Goal: Task Accomplishment & Management: Complete application form

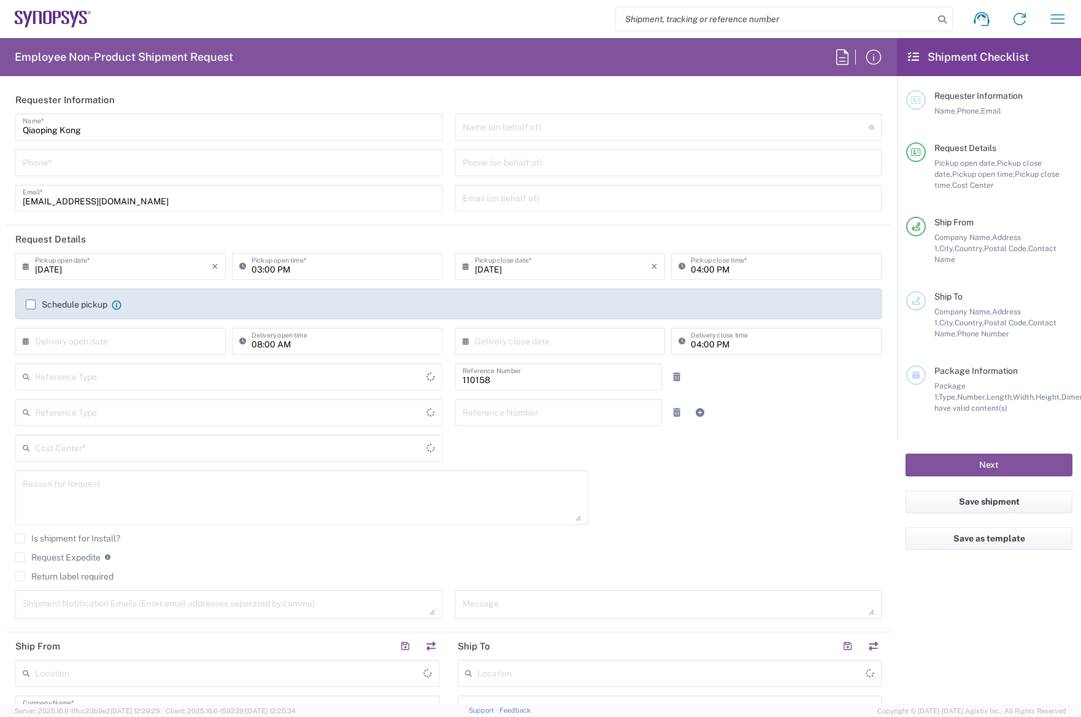
type input "Department"
type input "DE01, FAC, DE02, Munich 110158"
type input "Delivered at Place"
type input "[GEOGRAPHIC_DATA]"
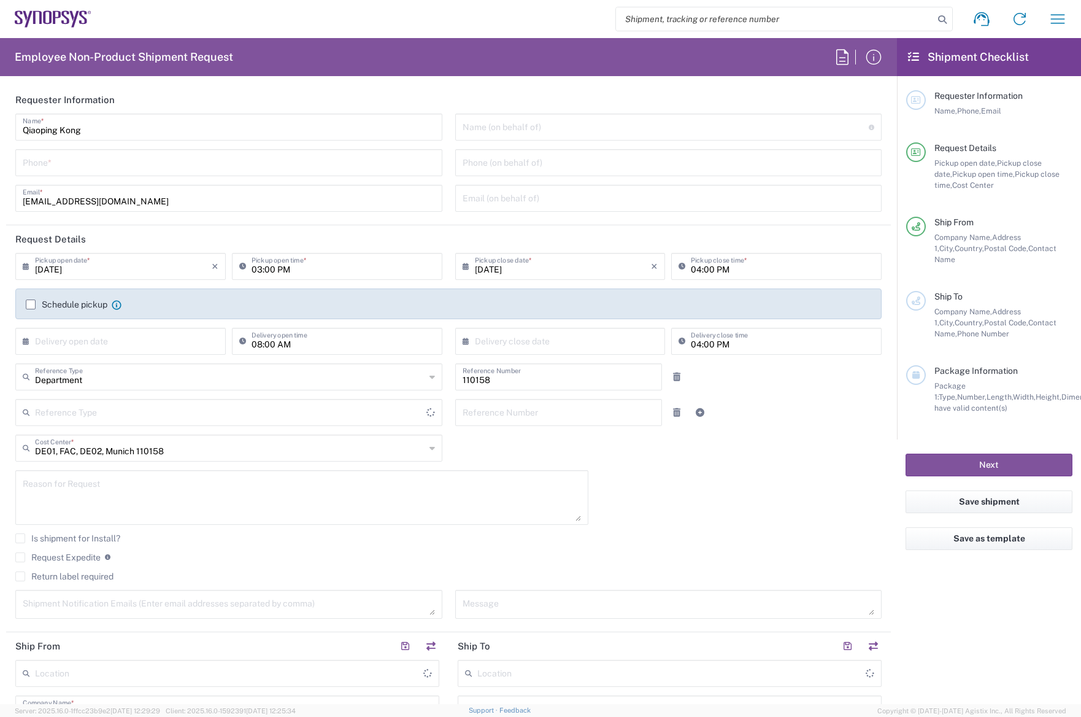
type input "[GEOGRAPHIC_DATA]"
type input "[GEOGRAPHIC_DATA] DE24"
click at [564, 137] on div "Name (on behalf of) Expedite requests must include authorized approver as "on b…" at bounding box center [668, 127] width 427 height 27
click at [645, 129] on input "text" at bounding box center [666, 125] width 407 height 21
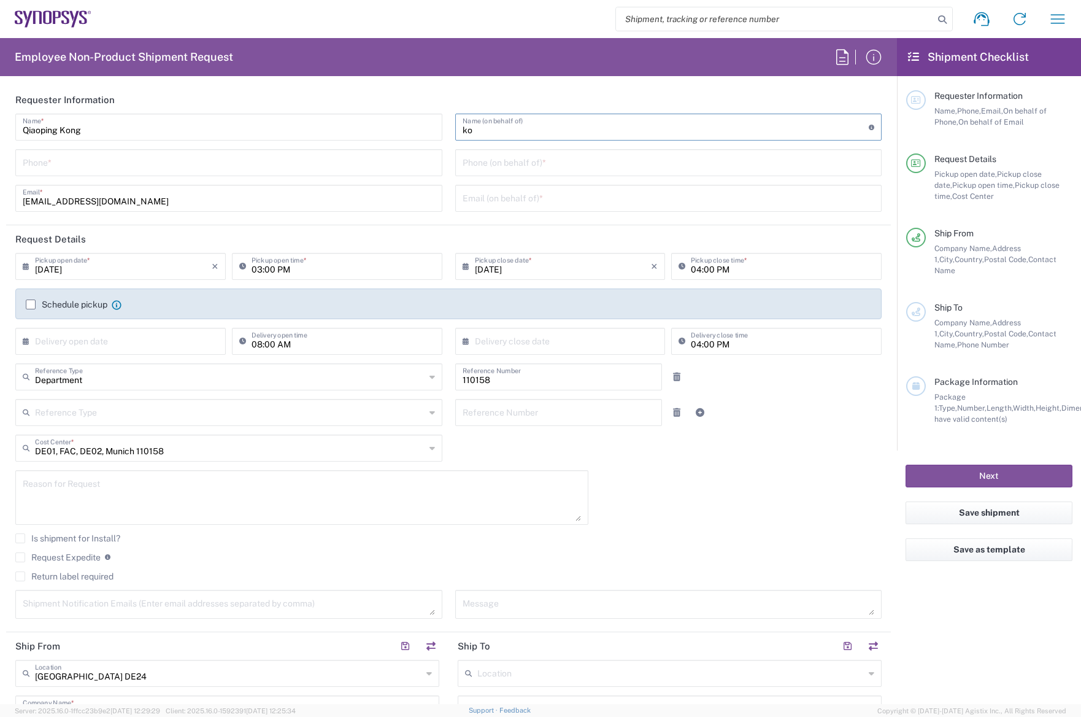
type input "k"
type input "a"
type input "k"
type input "[PERSON_NAME]"
click at [548, 164] on input "tel" at bounding box center [669, 161] width 412 height 21
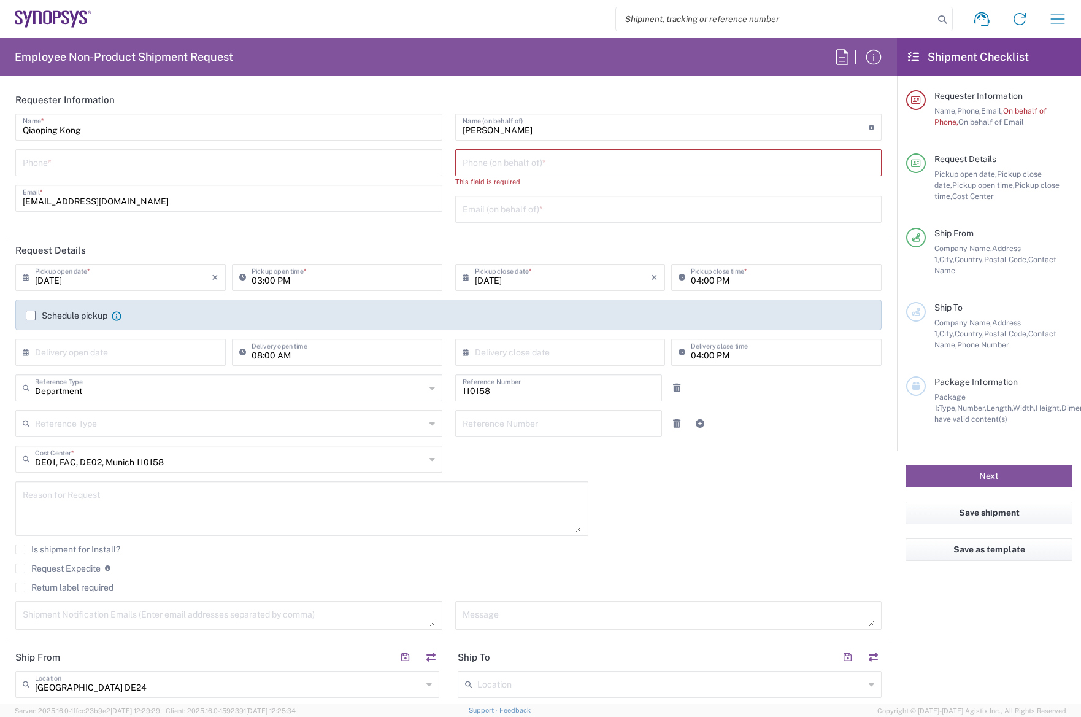
click at [506, 165] on input "tel" at bounding box center [669, 161] width 412 height 21
type input "08954196414"
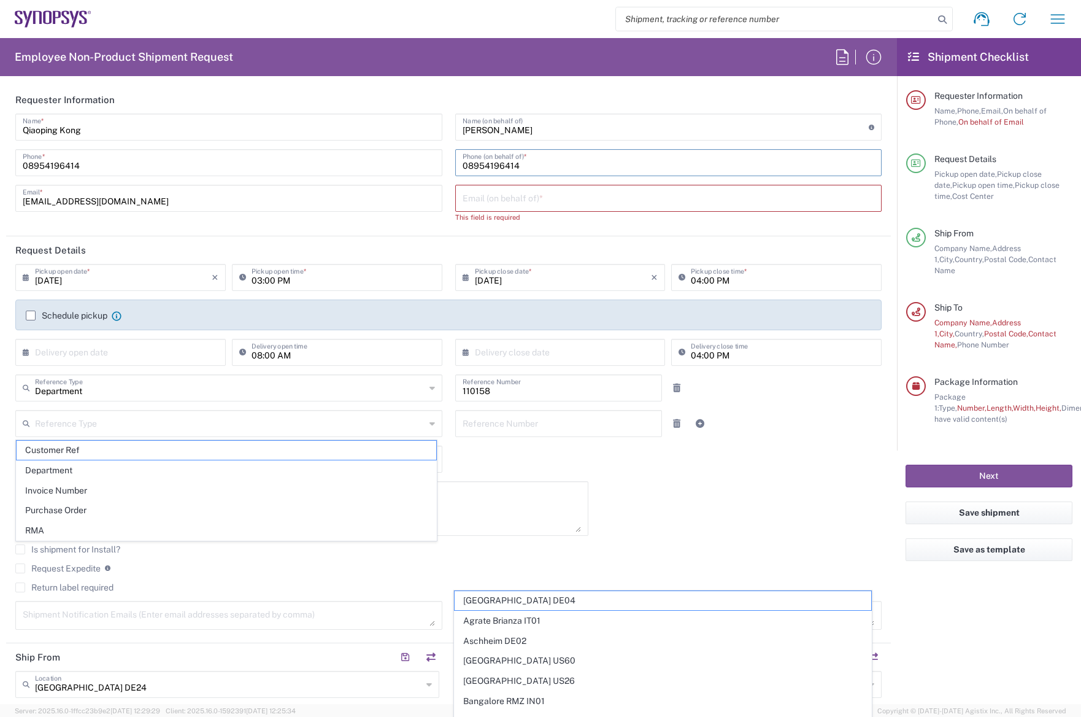
type input "4989541961832"
type input "[EMAIL_ADDRESS][DOMAIN_NAME]"
type input "Synopsys GmbH"
type input "[STREET_ADDRESS]"
type input "[GEOGRAPHIC_DATA]"
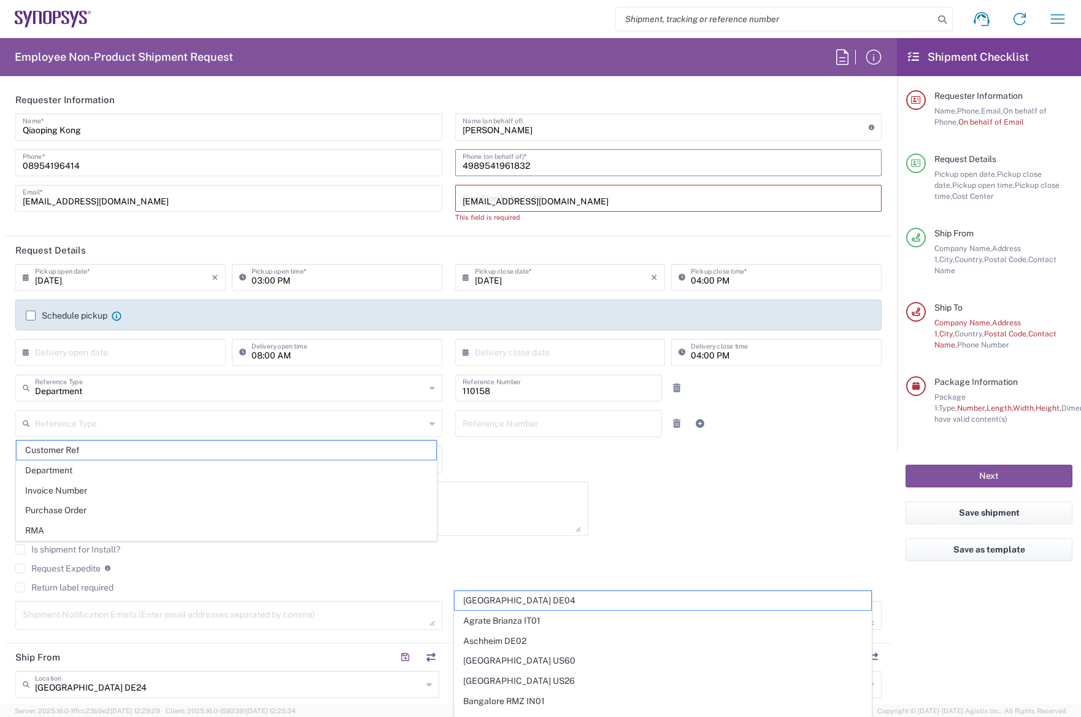
type input "52072"
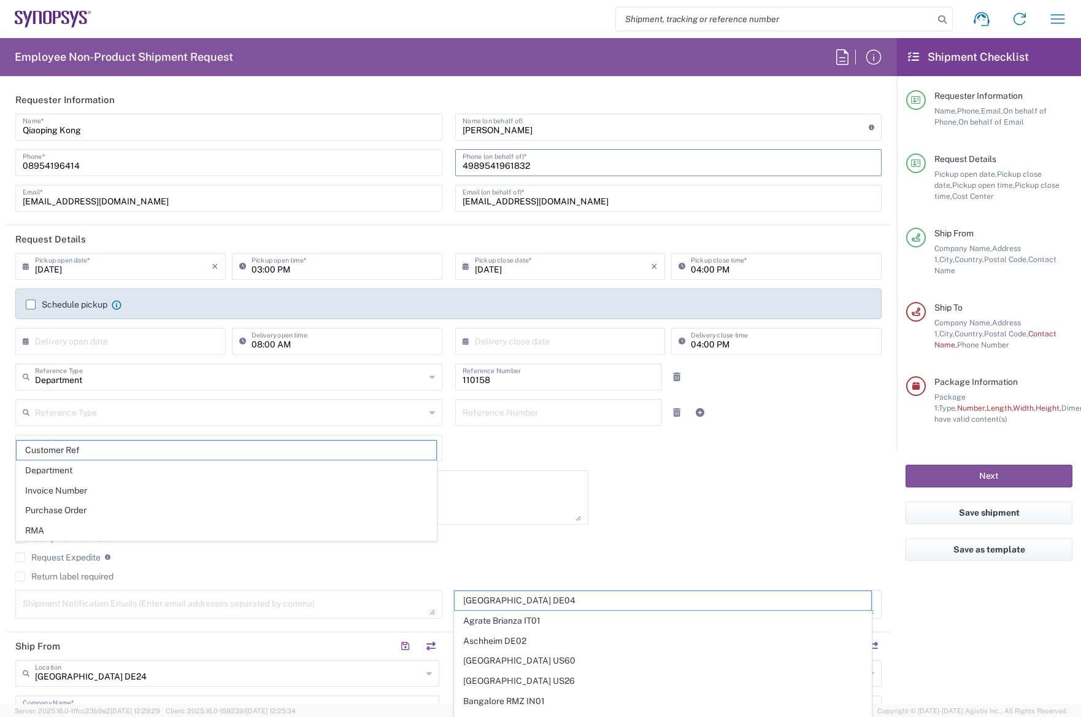
click at [510, 196] on input "[EMAIL_ADDRESS][DOMAIN_NAME]" at bounding box center [669, 197] width 412 height 21
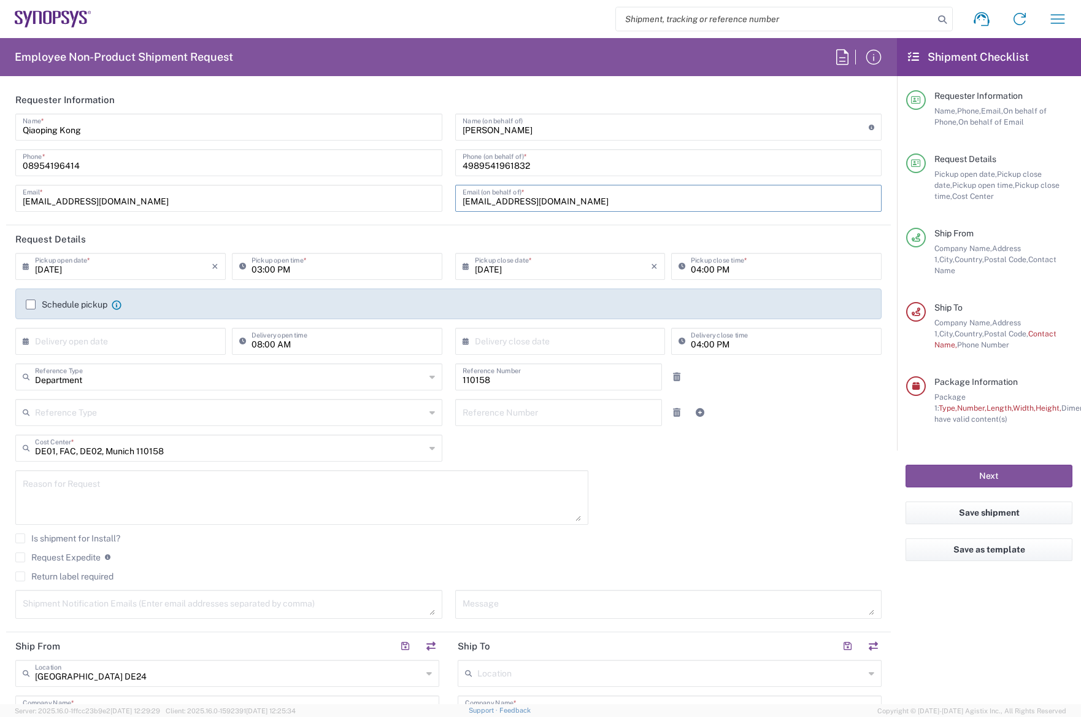
drag, startPoint x: 568, startPoint y: 200, endPoint x: 421, endPoint y: 204, distance: 146.7
click at [421, 204] on div "Qiaoping Kong Name * [PHONE_NUMBER] Phone * [EMAIL_ADDRESS][DOMAIN_NAME] Email …" at bounding box center [448, 167] width 879 height 107
click at [547, 204] on input "[EMAIL_ADDRESS][DOMAIN_NAME]" at bounding box center [669, 197] width 412 height 21
drag, startPoint x: 566, startPoint y: 201, endPoint x: 412, endPoint y: 198, distance: 154.6
click at [412, 198] on div "Qiaoping Kong Name * [PHONE_NUMBER] Phone * [EMAIL_ADDRESS][DOMAIN_NAME] Email …" at bounding box center [448, 167] width 879 height 107
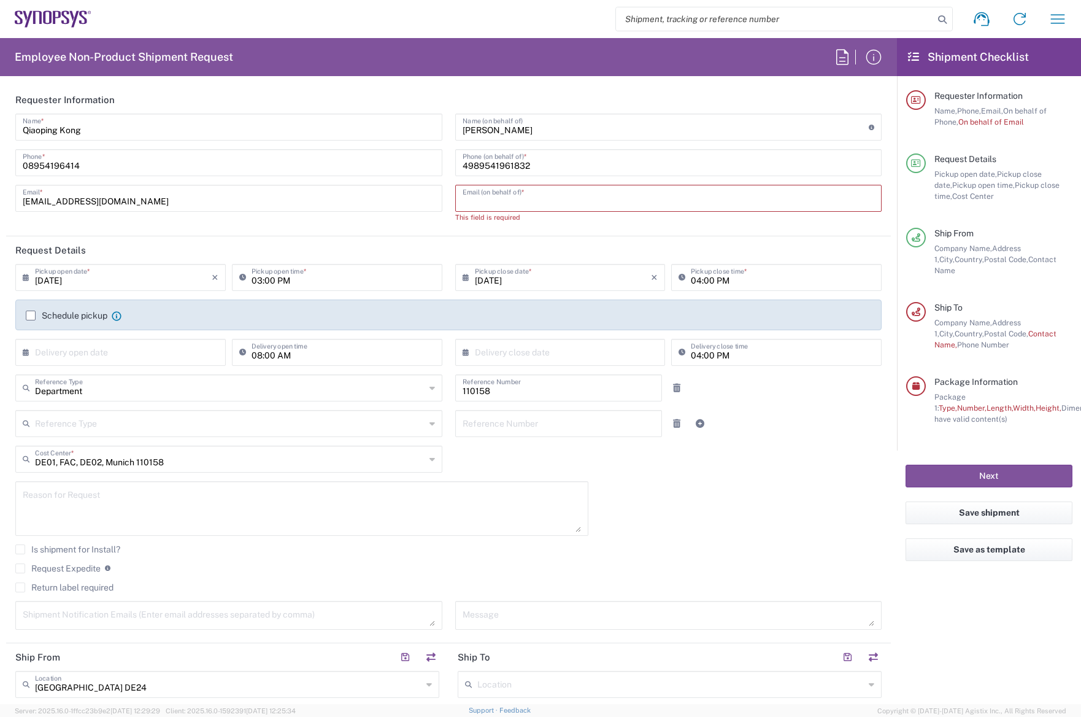
paste input "[EMAIL_ADDRESS][DOMAIN_NAME]"
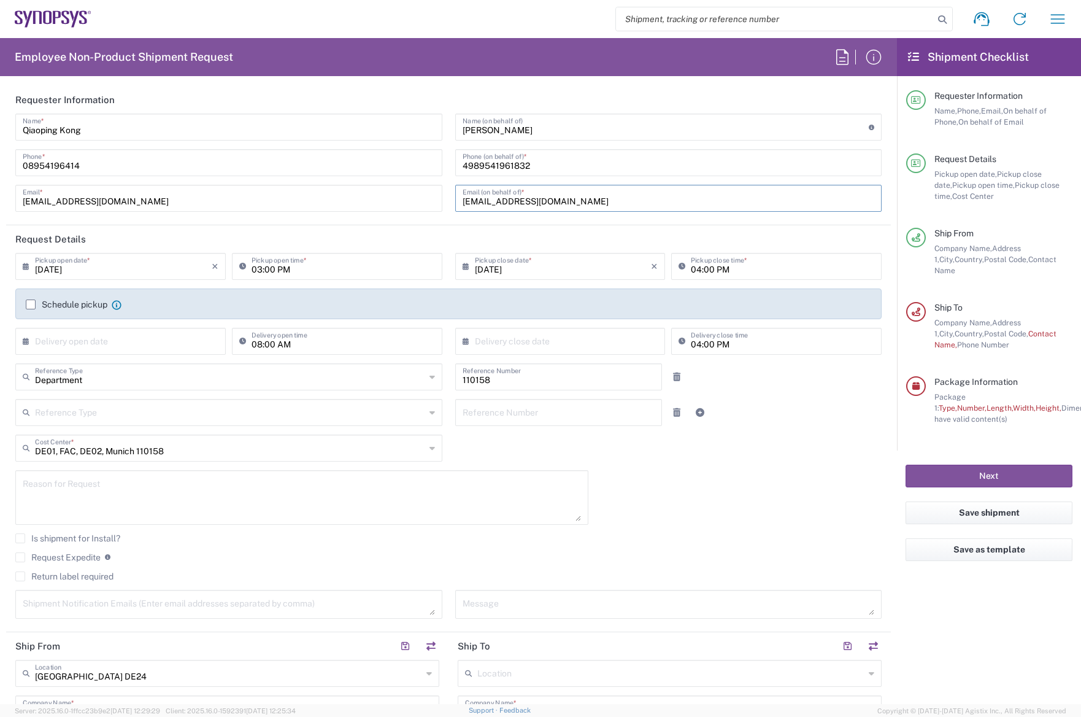
type input "[EMAIL_ADDRESS][DOMAIN_NAME]"
click at [552, 226] on header "Request Details" at bounding box center [448, 239] width 885 height 28
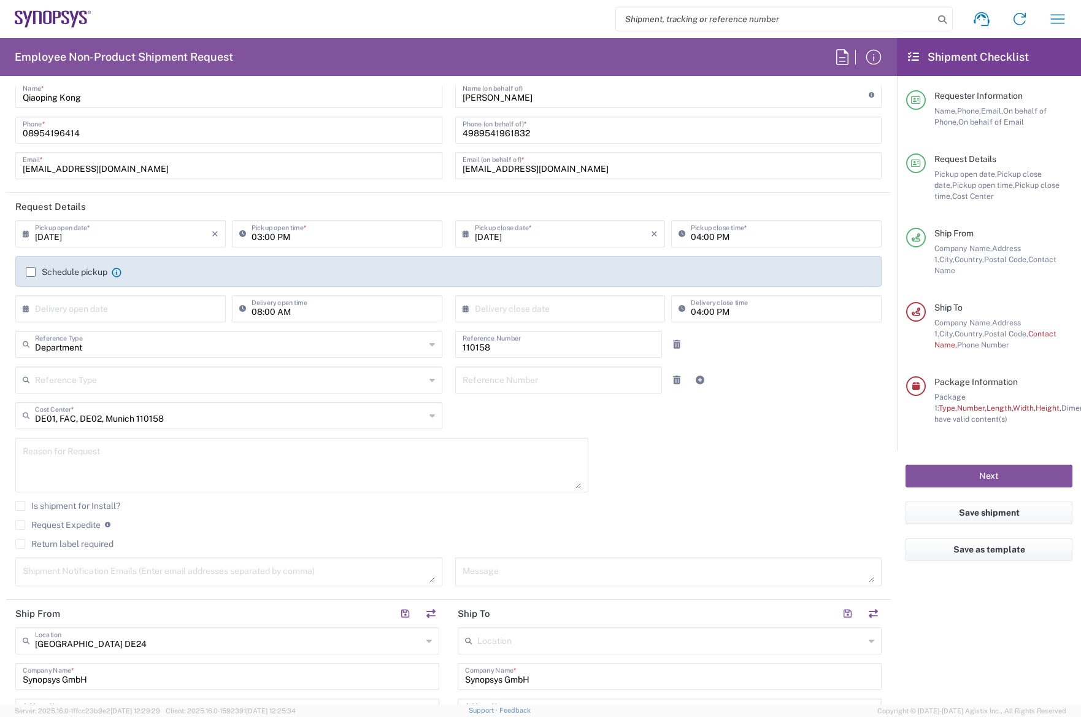
scroll to position [61, 0]
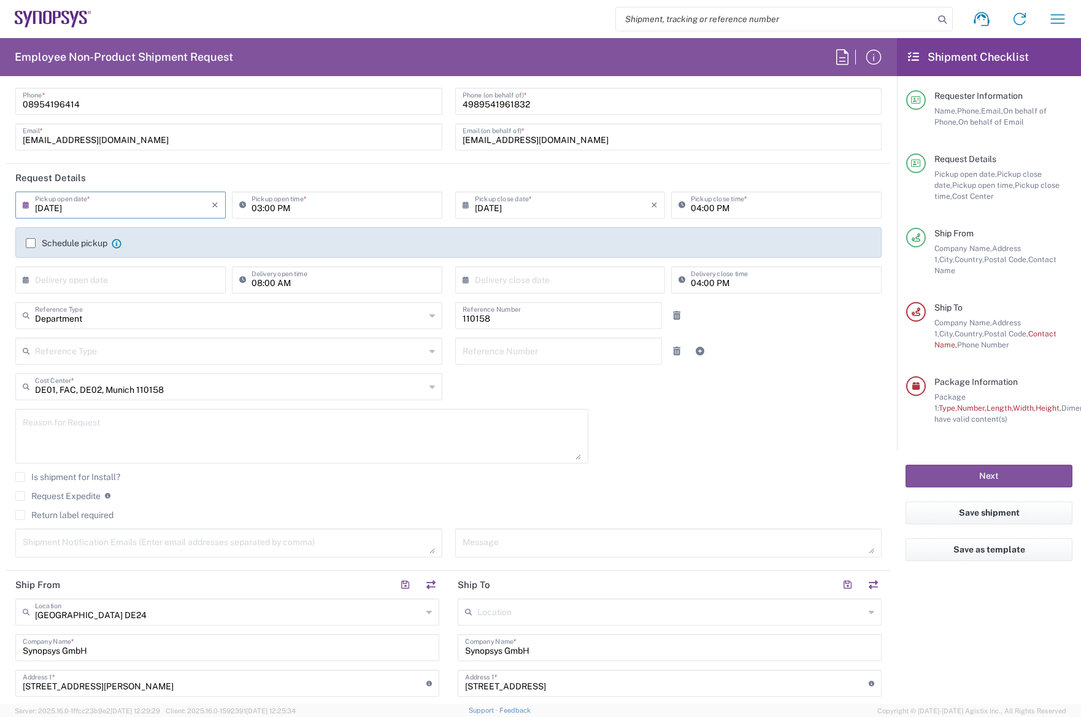
click at [102, 209] on input "[DATE]" at bounding box center [123, 203] width 177 height 21
click at [158, 304] on span "15" at bounding box center [157, 298] width 18 height 17
type input "[DATE]"
click at [287, 206] on input "03:00 PM" at bounding box center [343, 203] width 183 height 21
type input "08:30 AM"
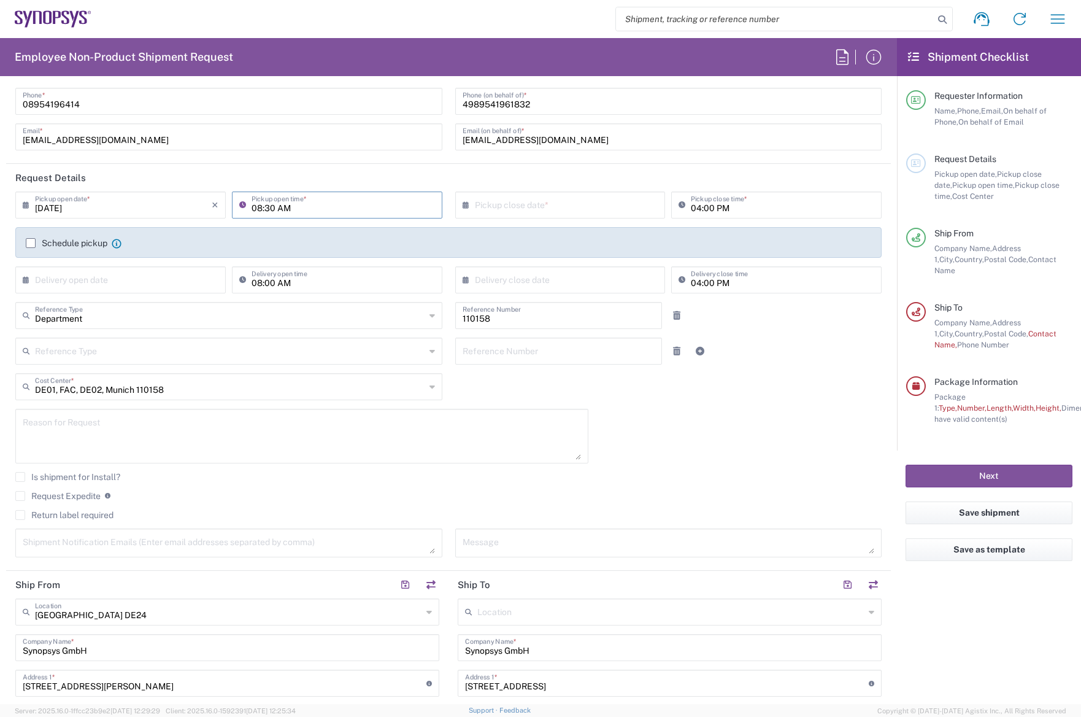
click at [761, 202] on input "04:00 PM" at bounding box center [782, 203] width 183 height 21
click at [582, 209] on input "text" at bounding box center [563, 203] width 177 height 21
click at [595, 297] on span "15" at bounding box center [592, 298] width 18 height 17
type input "[DATE]"
click at [188, 177] on header "Request Details" at bounding box center [448, 178] width 885 height 28
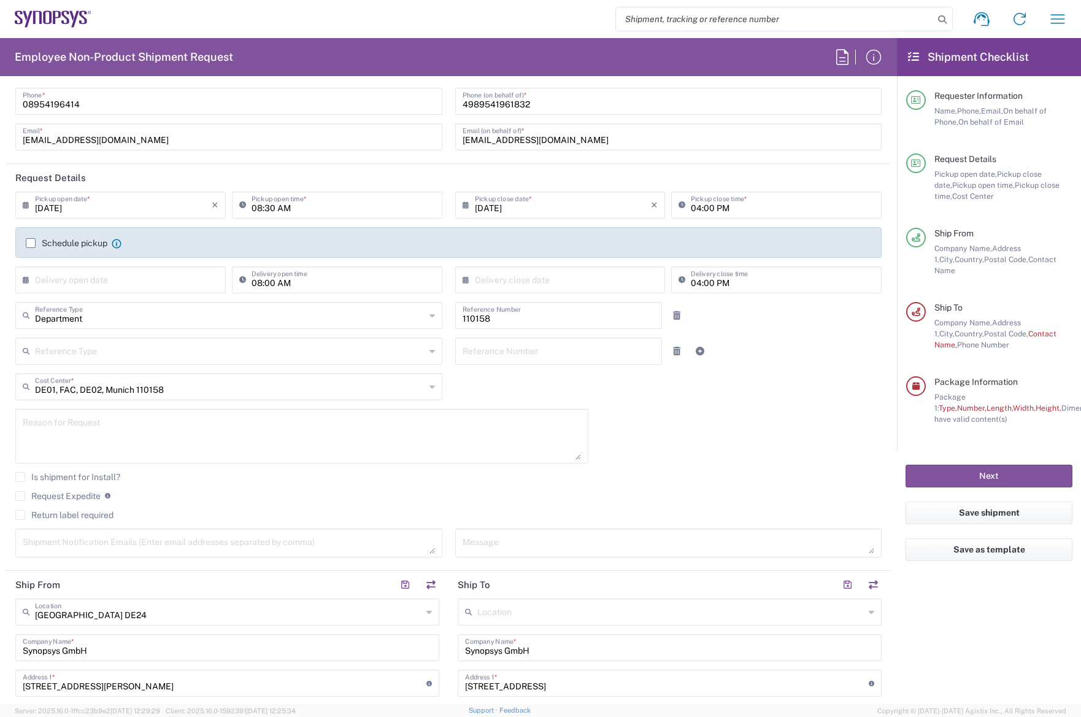
click at [30, 244] on label "Schedule pickup" at bounding box center [67, 243] width 82 height 10
click at [31, 243] on input "Schedule pickup" at bounding box center [31, 243] width 0 height 0
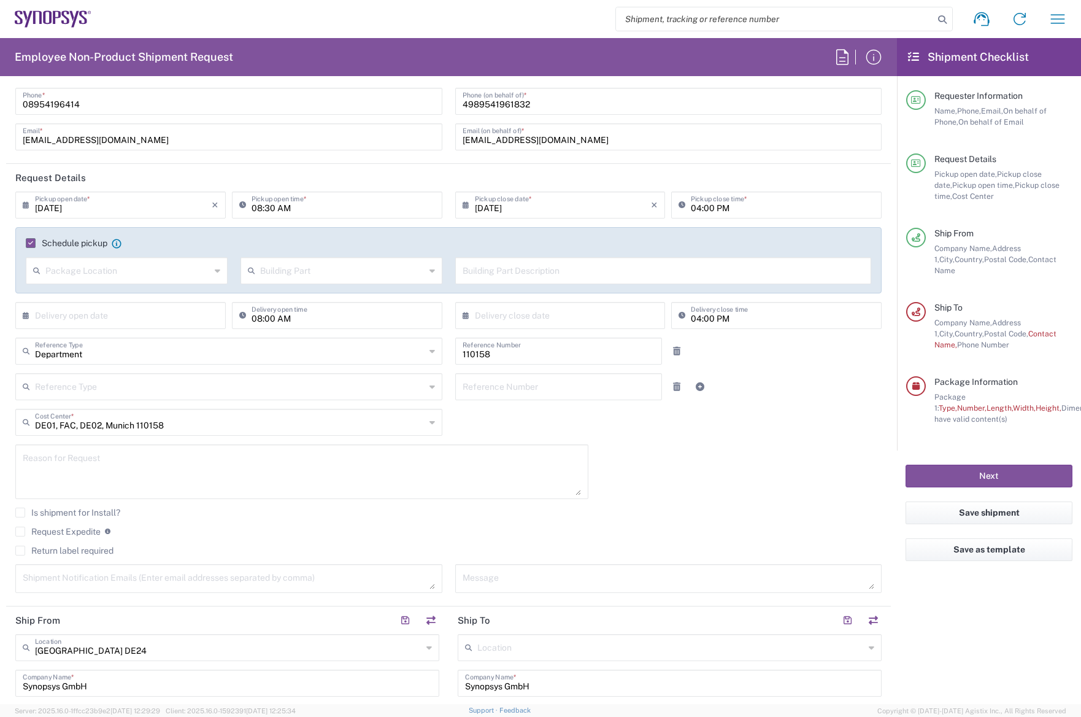
click at [112, 273] on input "text" at bounding box center [127, 269] width 165 height 21
click at [110, 313] on span "None" at bounding box center [125, 317] width 197 height 19
type input "None"
click at [280, 274] on input "text" at bounding box center [342, 269] width 165 height 21
click at [393, 226] on div "08:30 AM Pickup open time *" at bounding box center [337, 209] width 217 height 36
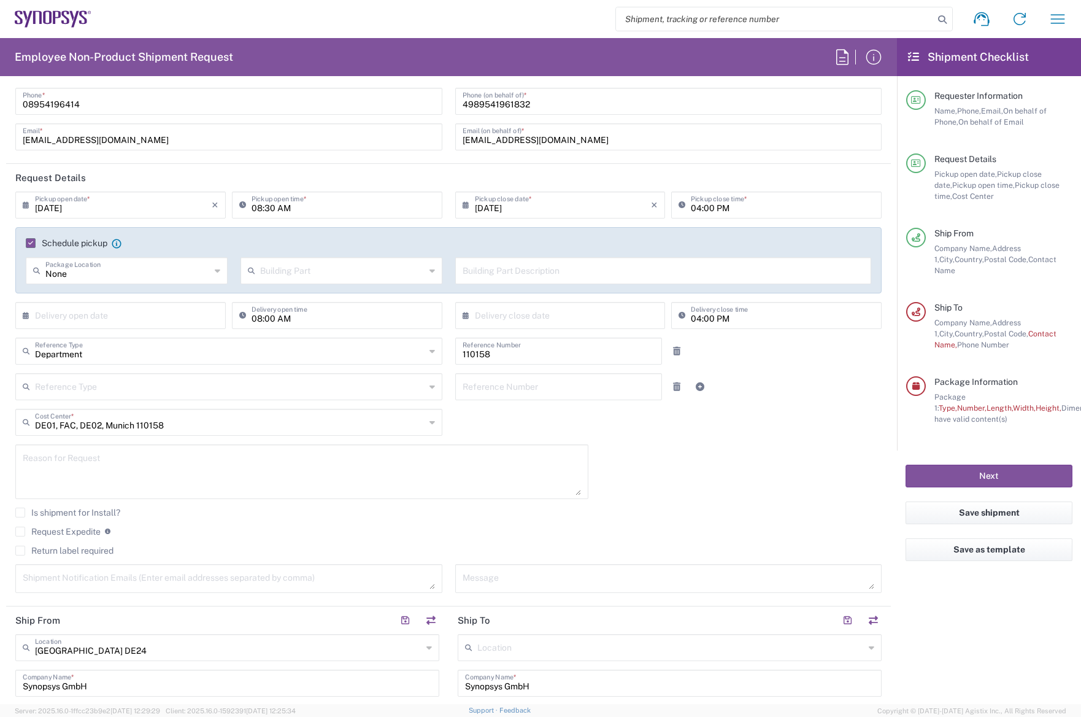
scroll to position [123, 0]
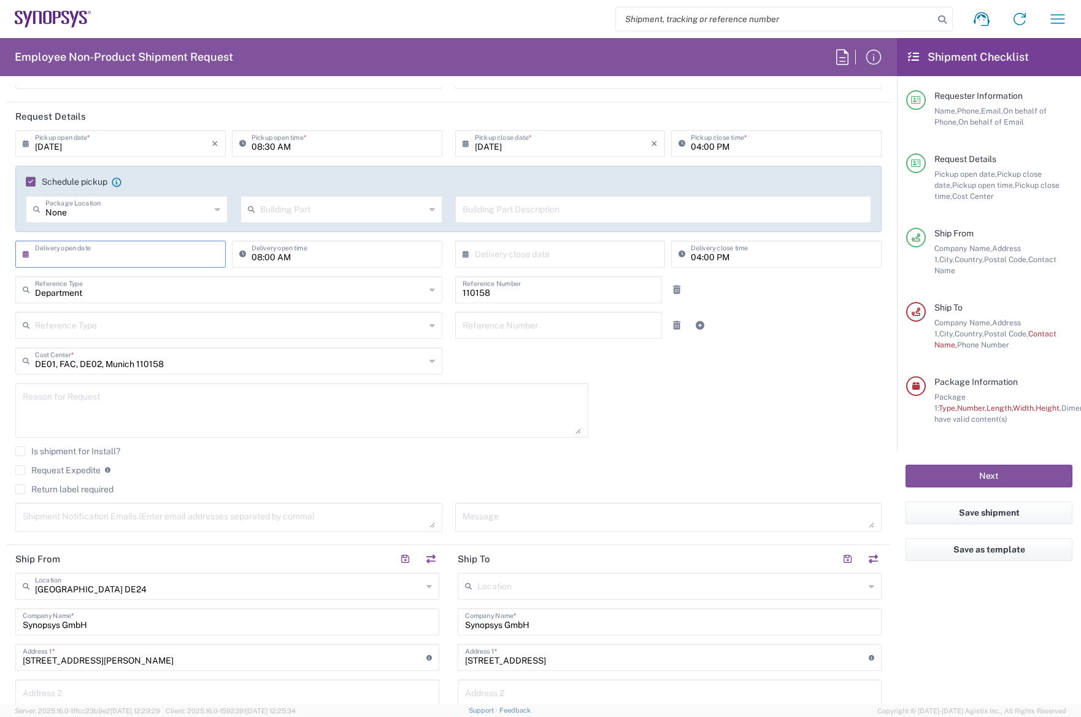
click at [118, 253] on input "text" at bounding box center [123, 252] width 177 height 21
click at [214, 144] on icon "×" at bounding box center [215, 144] width 7 height 20
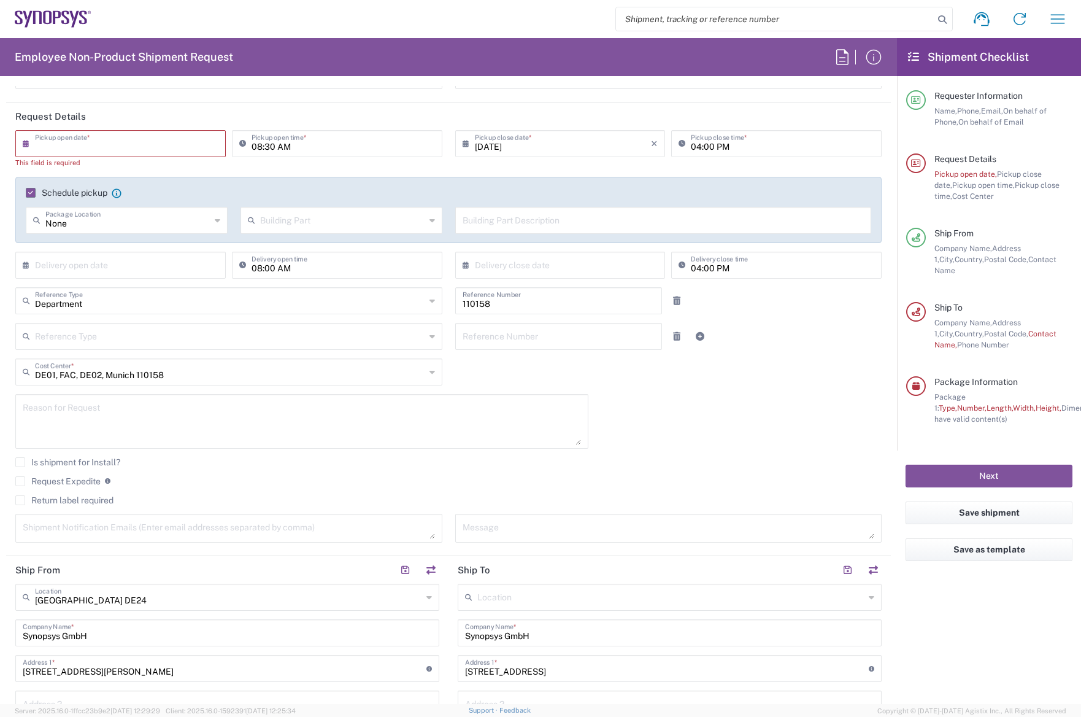
click at [133, 142] on input "text" at bounding box center [123, 142] width 177 height 21
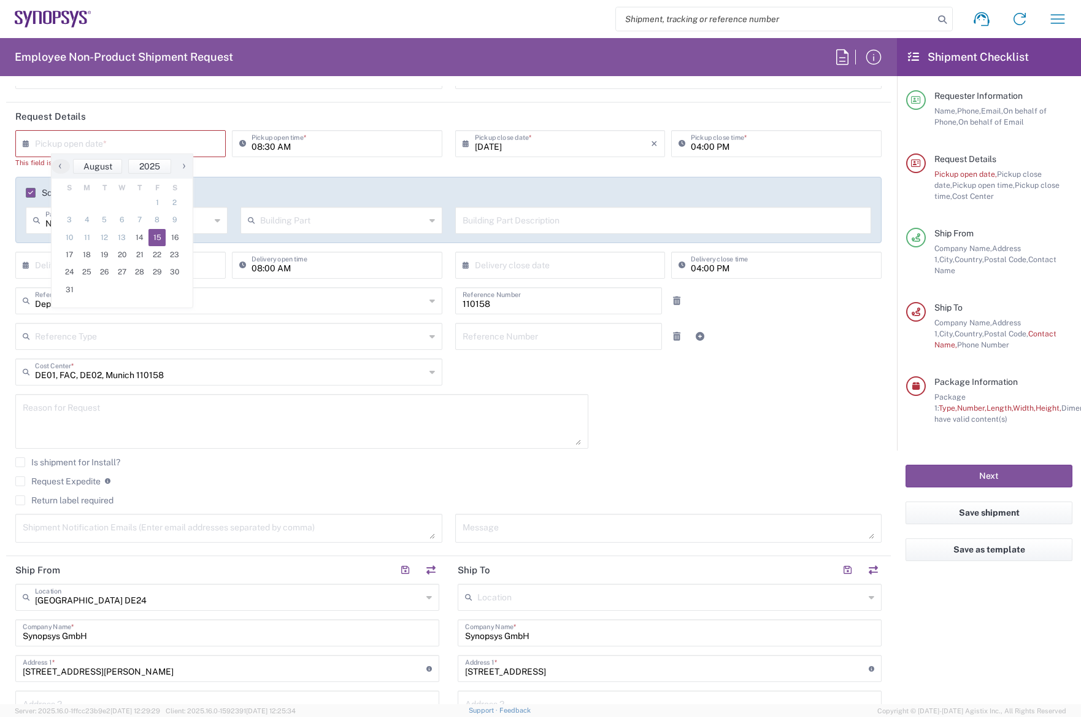
click at [157, 237] on span "15" at bounding box center [157, 237] width 18 height 17
type input "[DATE]"
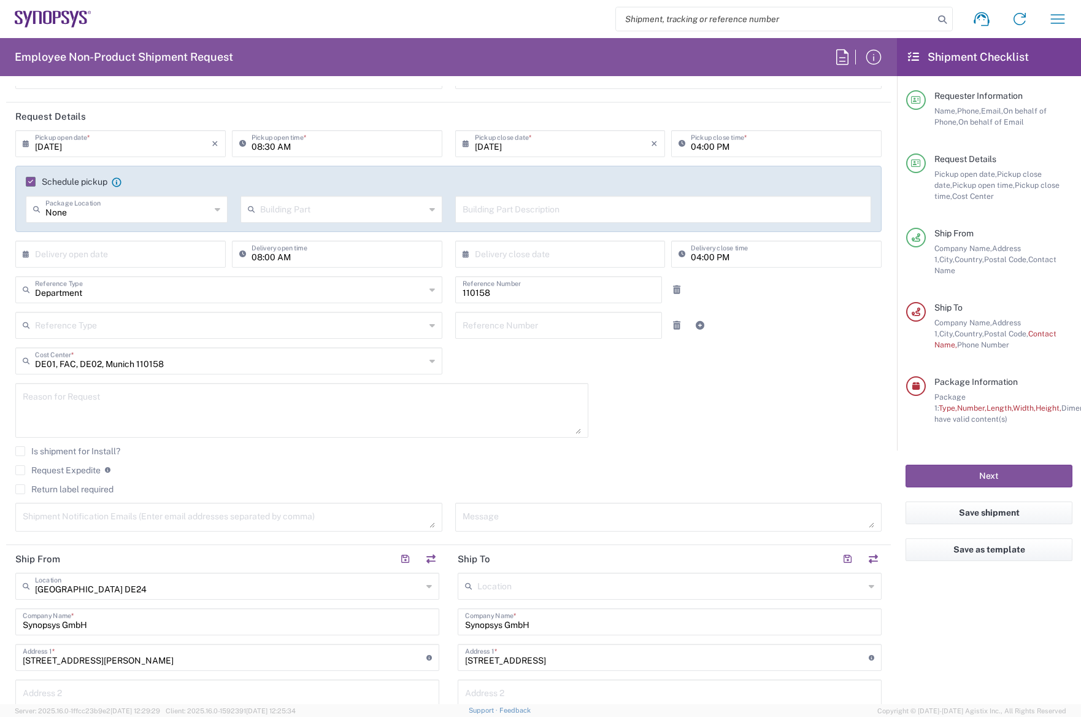
click at [153, 264] on div "× Delivery open date" at bounding box center [120, 254] width 210 height 27
click at [159, 255] on input "text" at bounding box center [123, 252] width 177 height 21
click at [158, 352] on span "15" at bounding box center [157, 347] width 18 height 17
type input "[DATE]"
click at [527, 260] on input "text" at bounding box center [563, 252] width 177 height 21
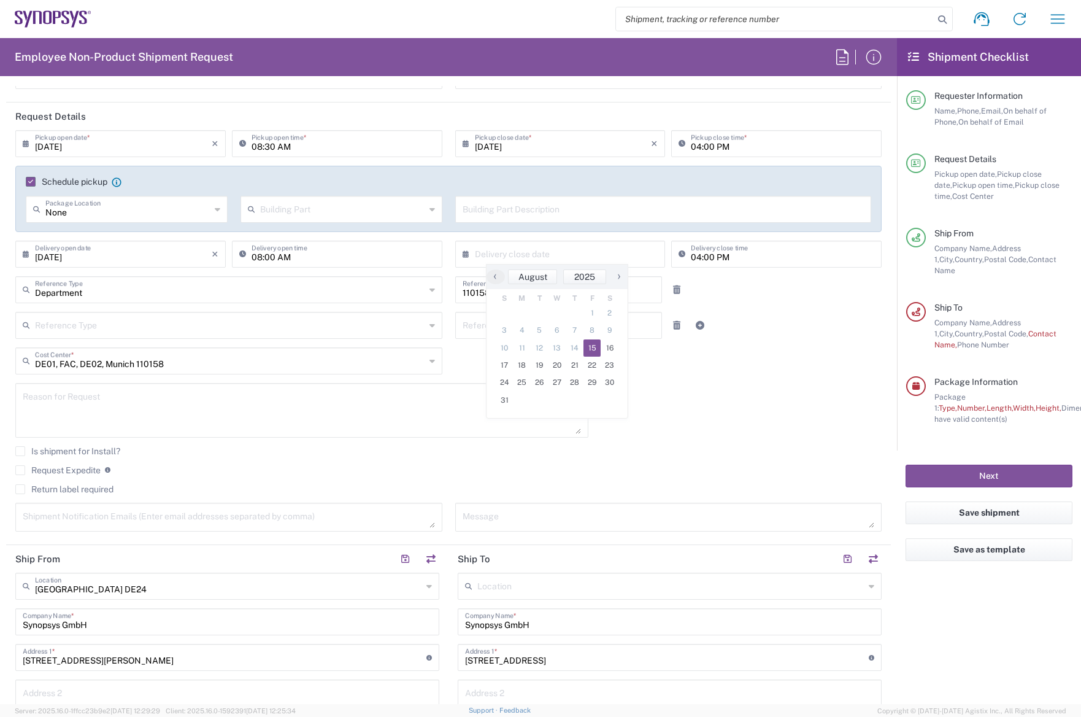
click at [593, 350] on span "15" at bounding box center [592, 347] width 18 height 17
type input "[DATE]"
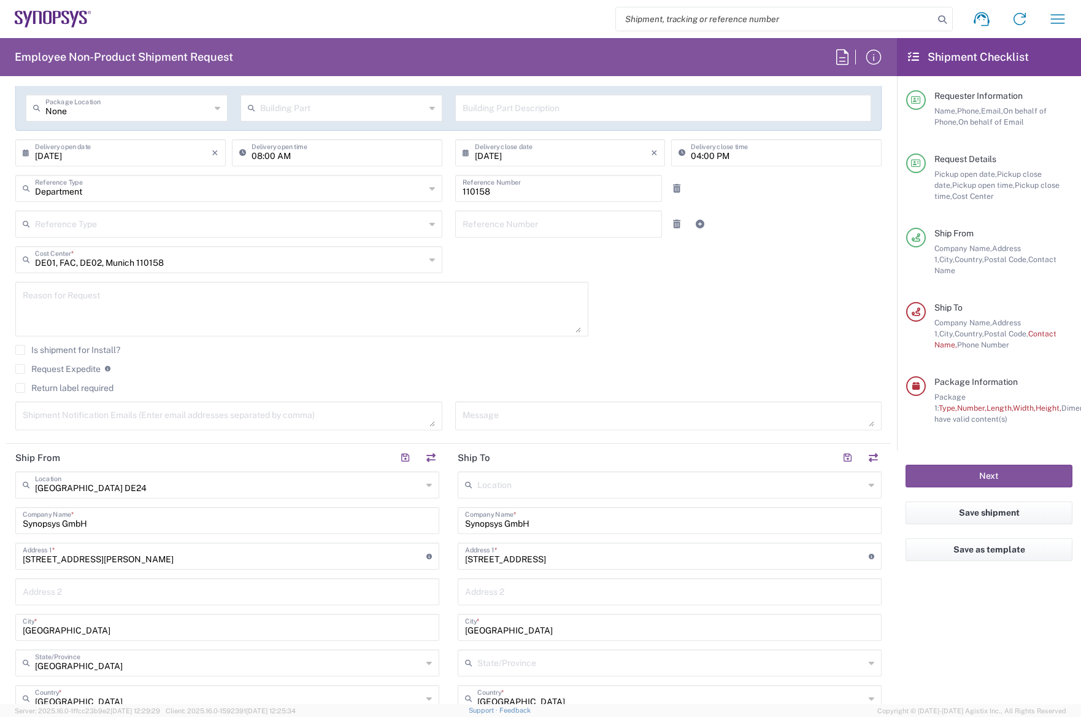
scroll to position [245, 0]
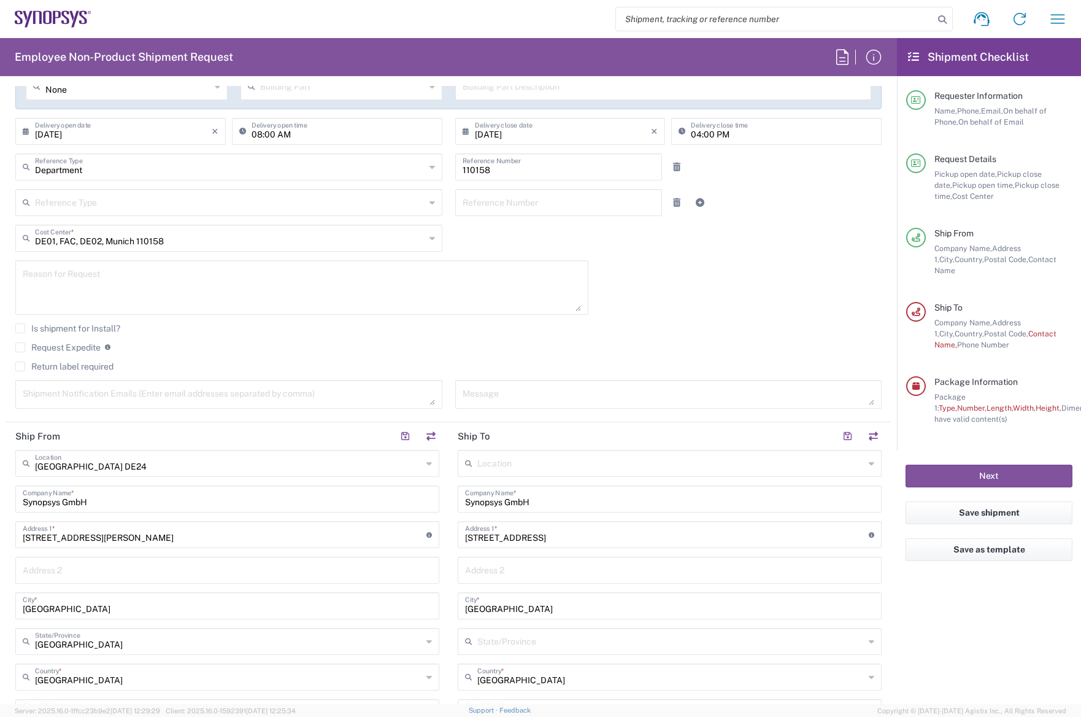
click at [480, 240] on div "[DATE] × Pickup open date * Cancel Apply 08:30 AM Pickup open time * [DATE] × P…" at bounding box center [448, 212] width 879 height 410
click at [326, 291] on textarea at bounding box center [302, 287] width 558 height 47
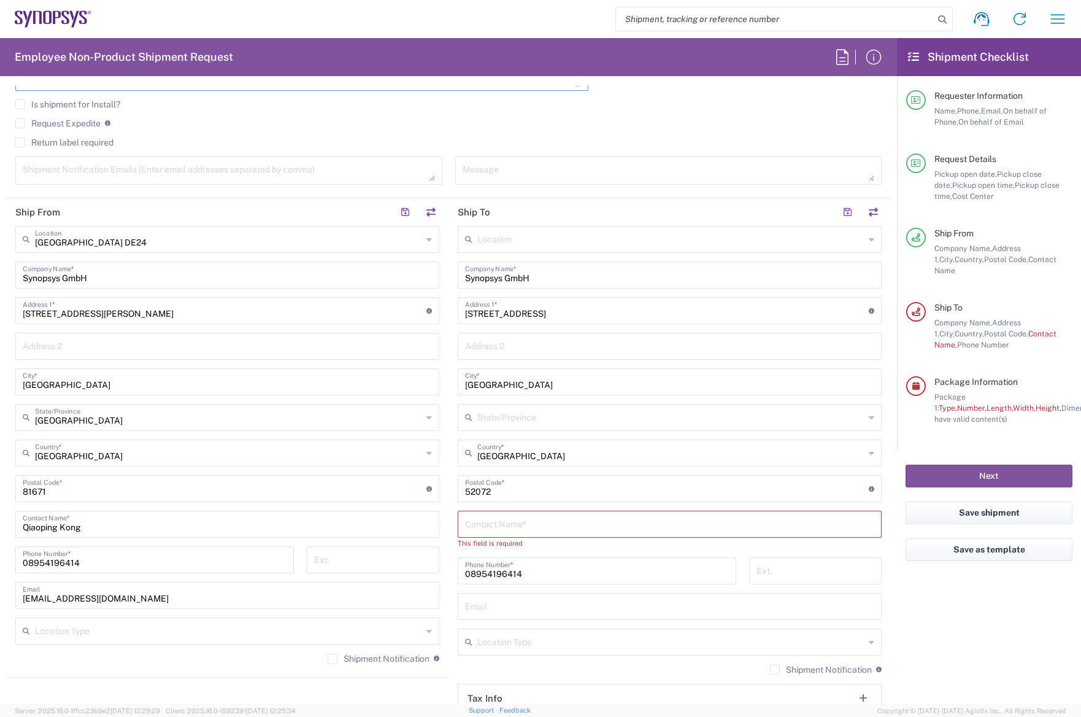
scroll to position [491, 0]
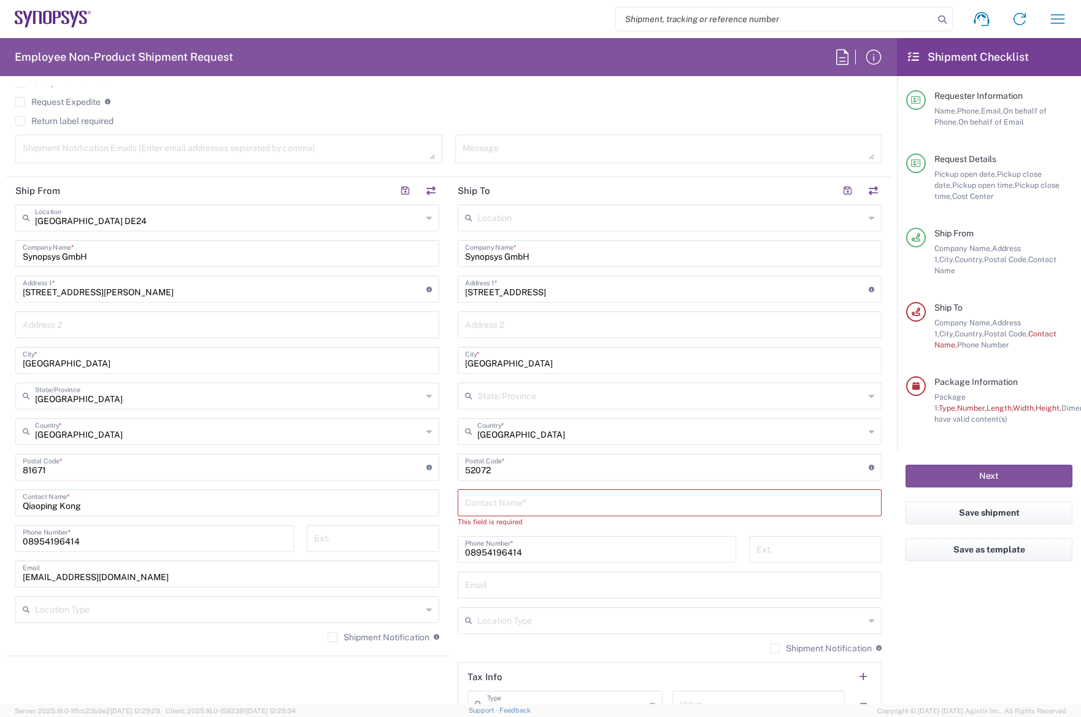
click at [541, 219] on input "text" at bounding box center [670, 216] width 387 height 21
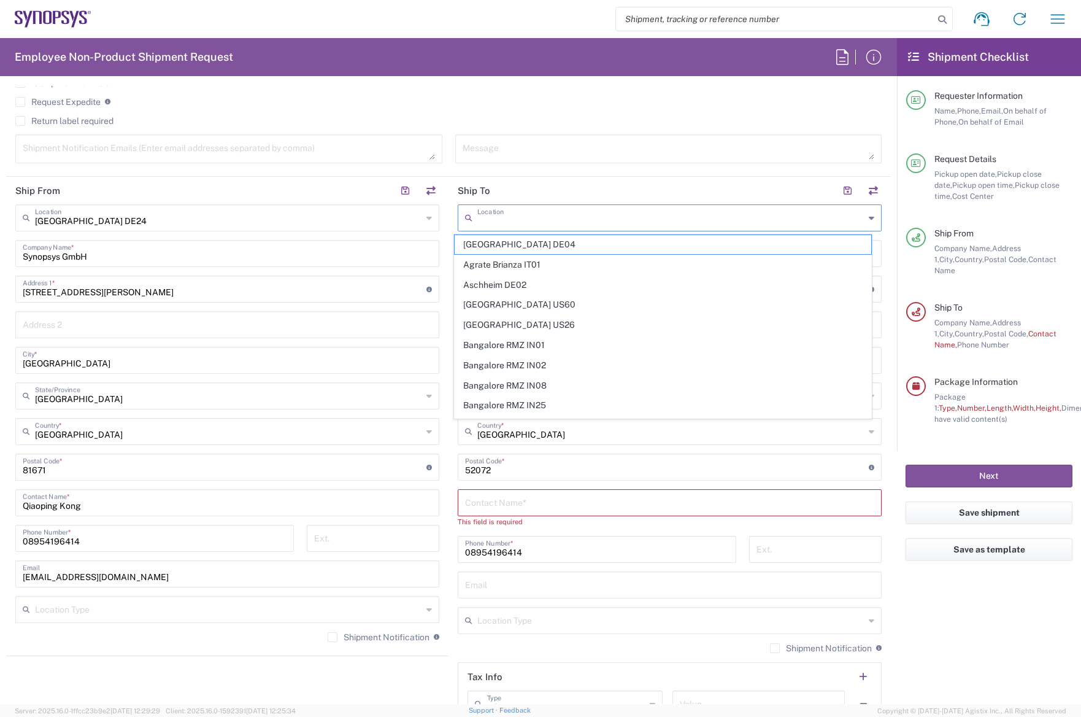
type input "s"
click at [544, 242] on span "Stuttgart DE17" at bounding box center [663, 244] width 417 height 19
type input "Stuttgart DE17"
type input "[STREET_ADDRESS]"
type input "Unit C5 3.07"
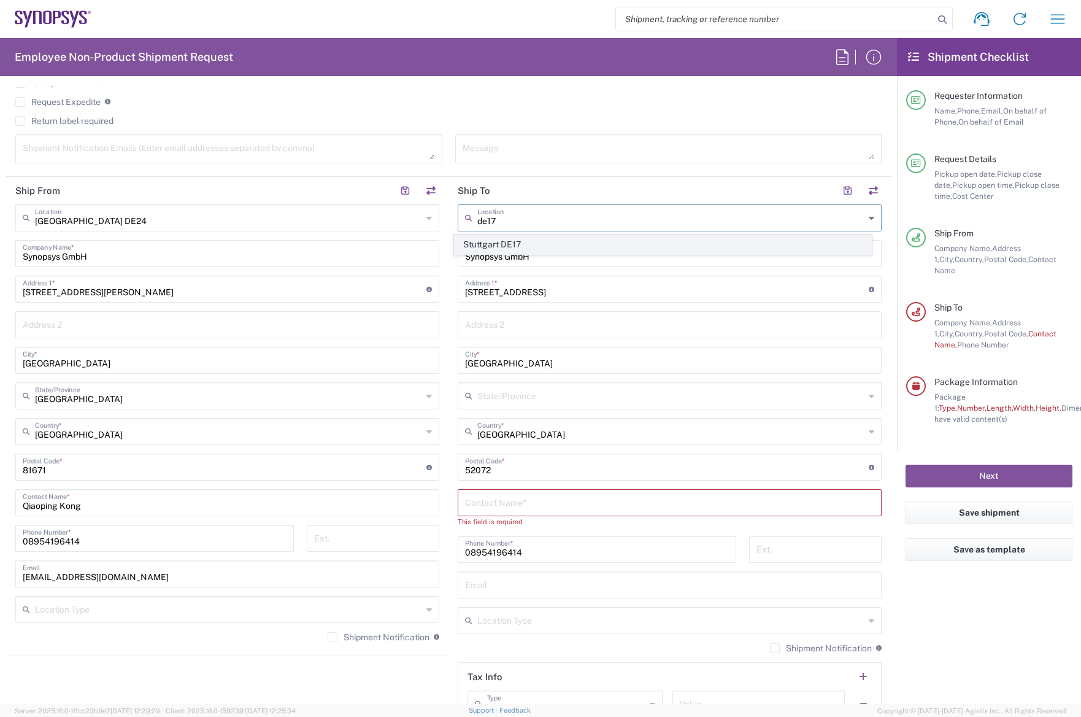
type input "[GEOGRAPHIC_DATA]"
type input "70372"
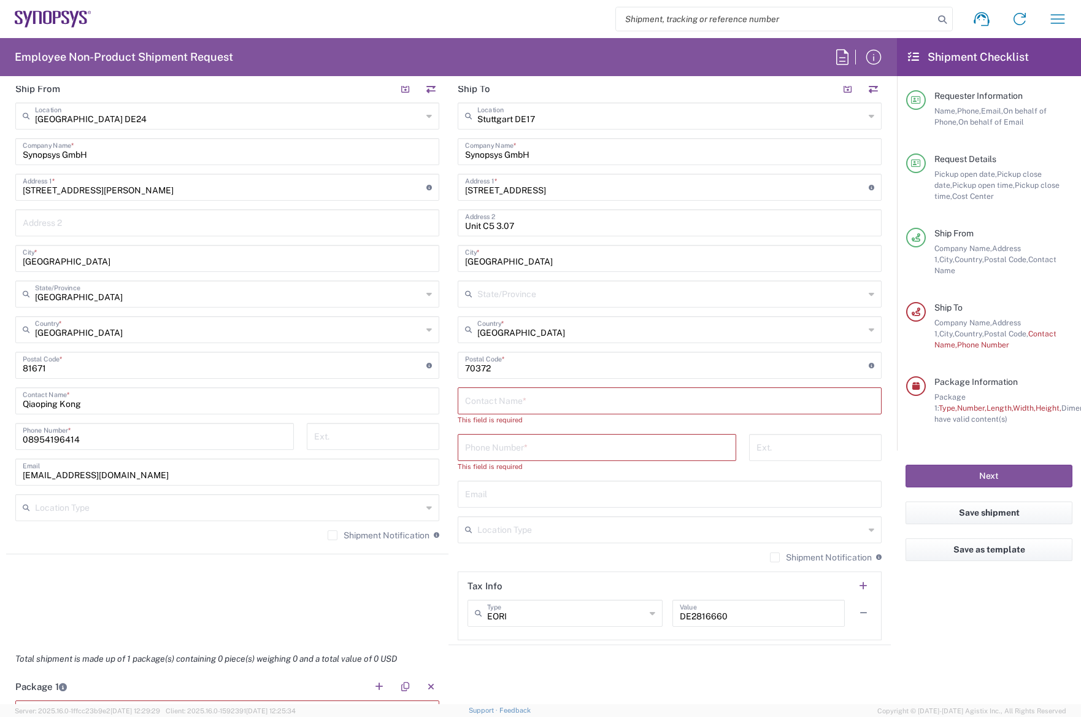
scroll to position [614, 0]
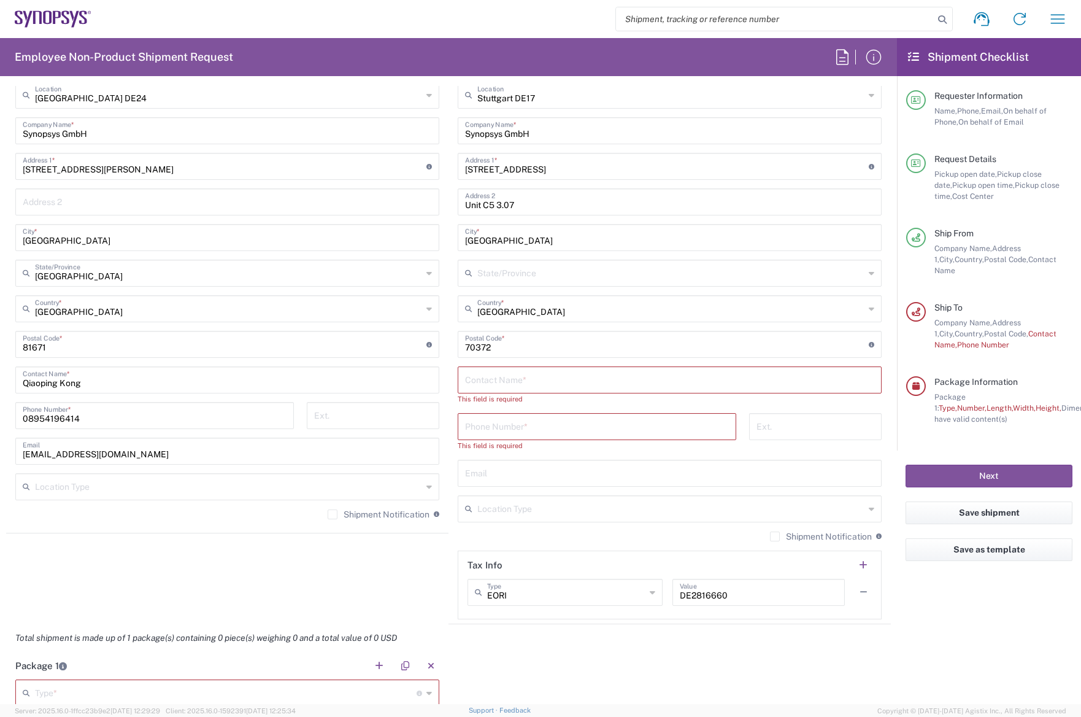
click at [553, 381] on input "text" at bounding box center [669, 378] width 409 height 21
click at [558, 379] on input "text" at bounding box center [669, 378] width 409 height 21
paste input "[PERSON_NAME]"
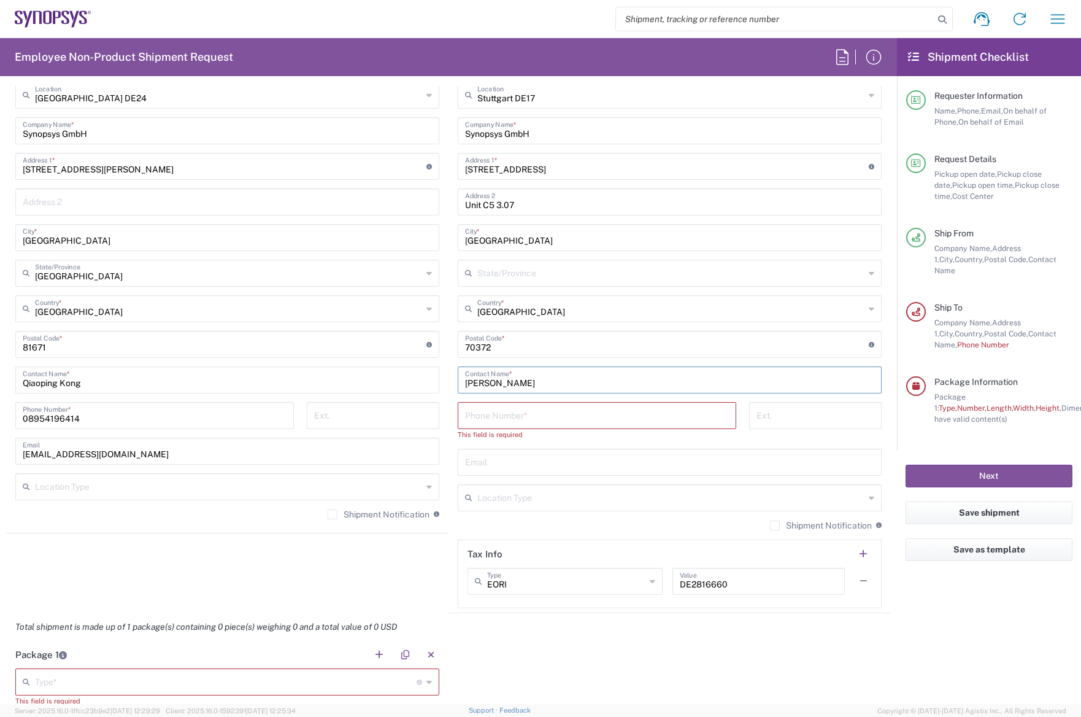
type input "[PERSON_NAME]"
click at [536, 417] on input "tel" at bounding box center [597, 414] width 264 height 21
click at [538, 412] on input "tel" at bounding box center [597, 414] width 264 height 21
paste input "[PHONE_NUMBER]"
click at [621, 378] on input "[PERSON_NAME]" at bounding box center [669, 378] width 409 height 21
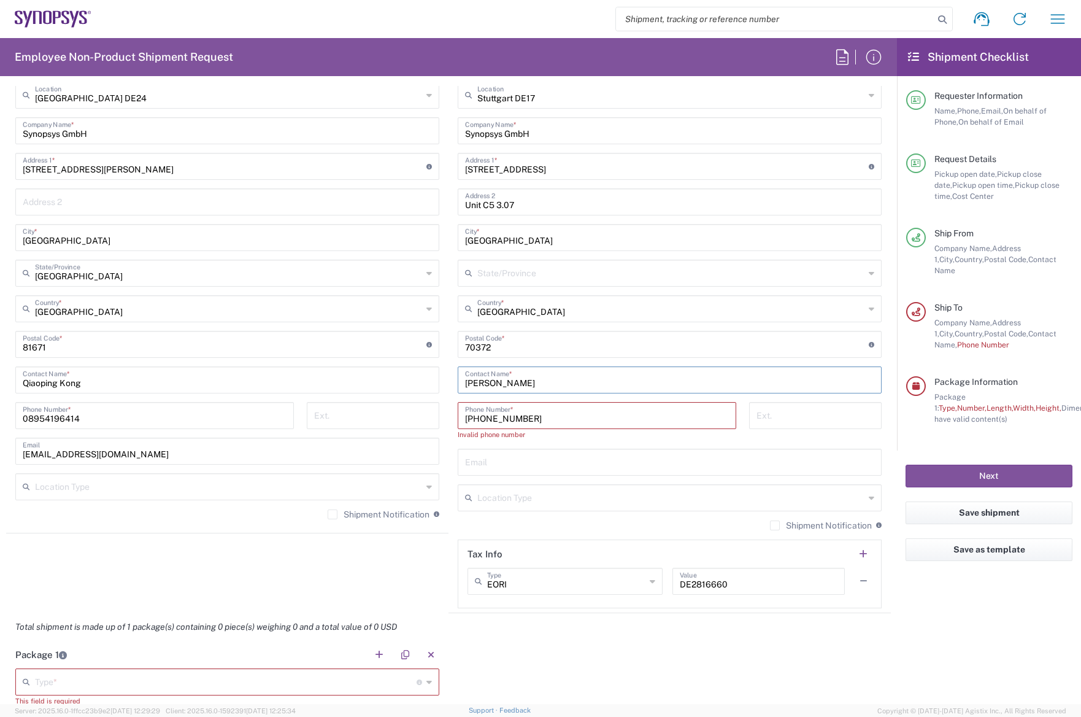
click at [620, 439] on div "Invalid phone number" at bounding box center [597, 434] width 279 height 11
click at [479, 418] on input "[PHONE_NUMBER]" at bounding box center [597, 414] width 264 height 21
click at [495, 420] on input "[PHONE_NUMBER]" at bounding box center [597, 414] width 264 height 21
click at [507, 419] on input "+49160924.63810" at bounding box center [597, 414] width 264 height 21
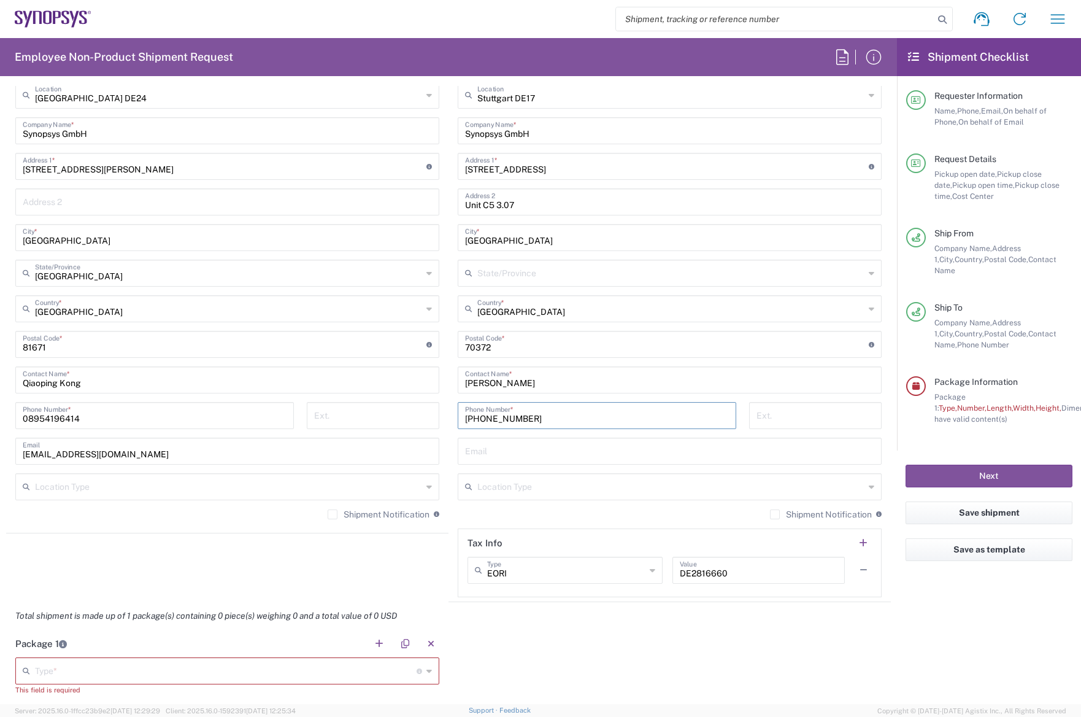
click at [541, 419] on input "[PHONE_NUMBER]" at bounding box center [597, 414] width 264 height 21
type input "[PHONE_NUMBER]"
click at [655, 463] on div "Email" at bounding box center [670, 450] width 424 height 27
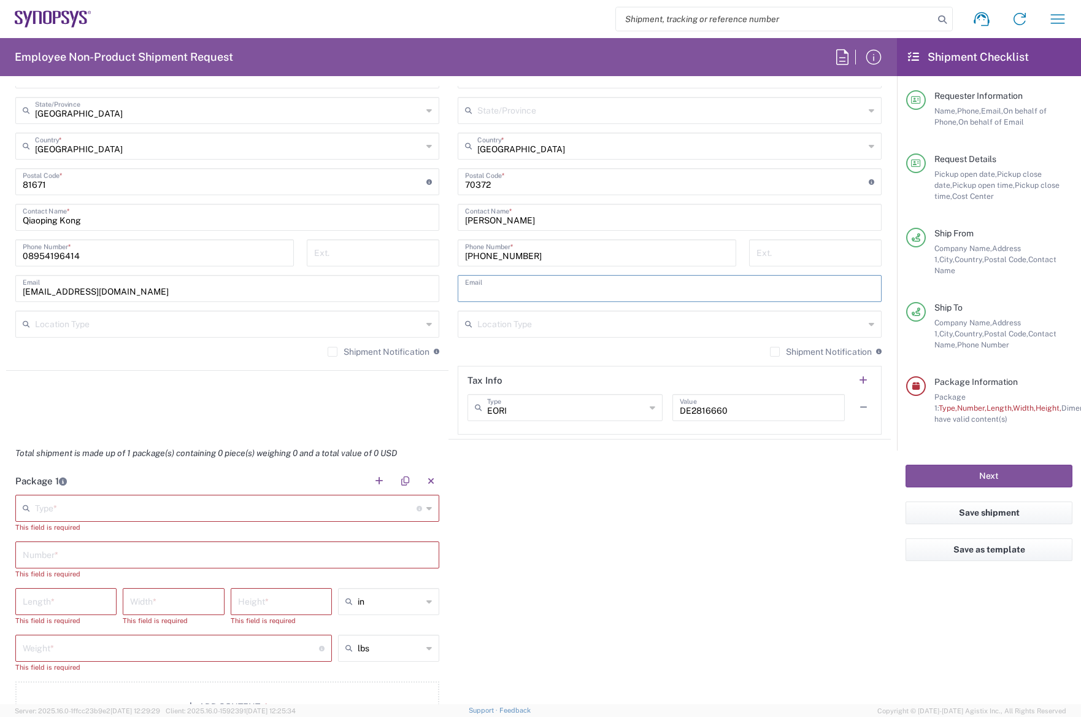
scroll to position [798, 0]
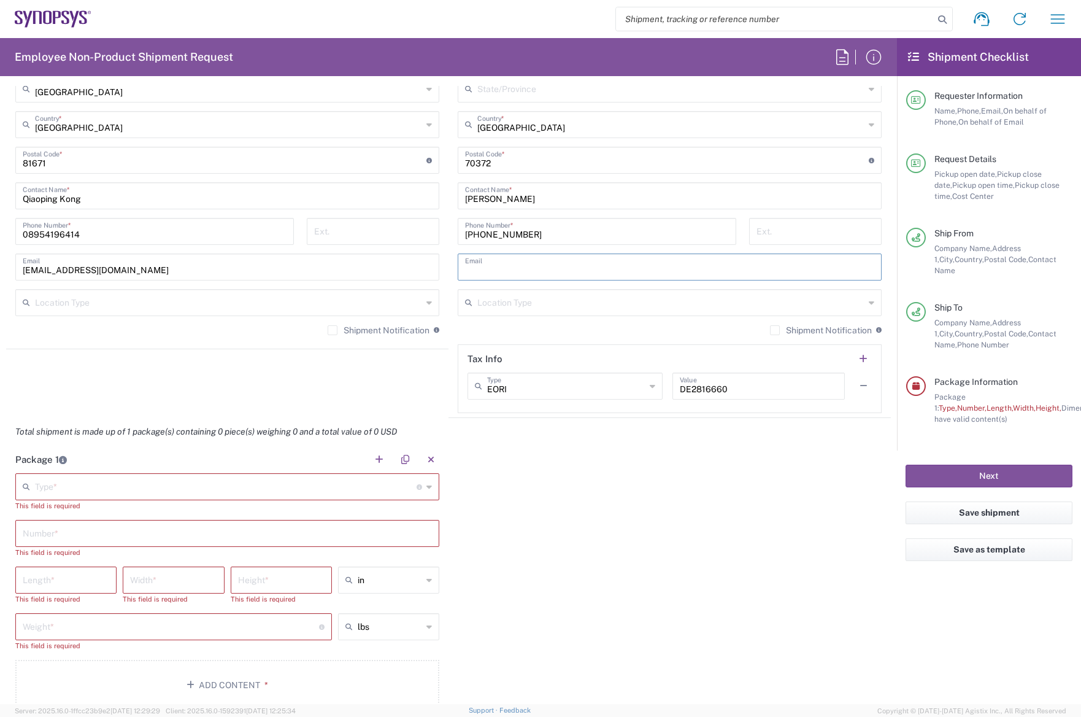
click at [364, 398] on agx-shipment-stop-widget "Ship From [GEOGRAPHIC_DATA] DE24 Location [GEOGRAPHIC_DATA] DE24 [GEOGRAPHIC_DA…" at bounding box center [227, 144] width 442 height 548
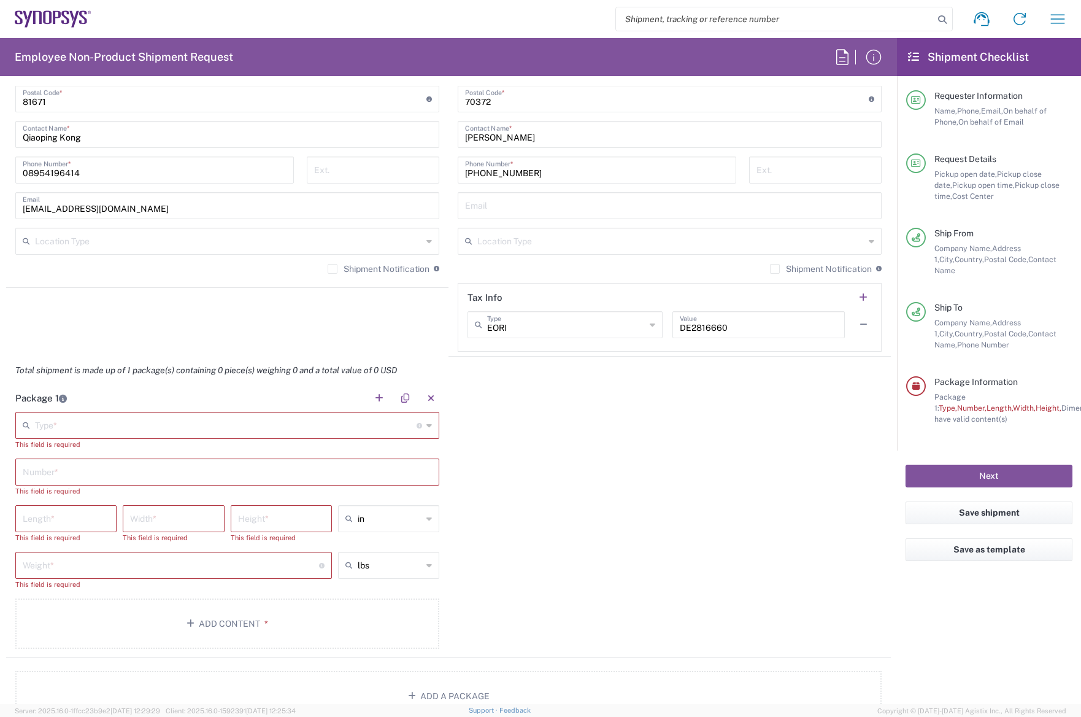
click at [747, 378] on div "Total shipment is made up of 1 package(s) containing 0 piece(s) weighing 0 and …" at bounding box center [449, 370] width 898 height 28
drag, startPoint x: 742, startPoint y: 331, endPoint x: 640, endPoint y: 329, distance: 101.9
click at [640, 329] on div "EORI Type EORI EIN Other TIN VAT DE2816660 Value" at bounding box center [670, 329] width 404 height 36
click at [622, 410] on div "Package 1 Type * Material used to package goods Bale(s) Basket(s) Bolt(s) Bottl…" at bounding box center [448, 521] width 885 height 274
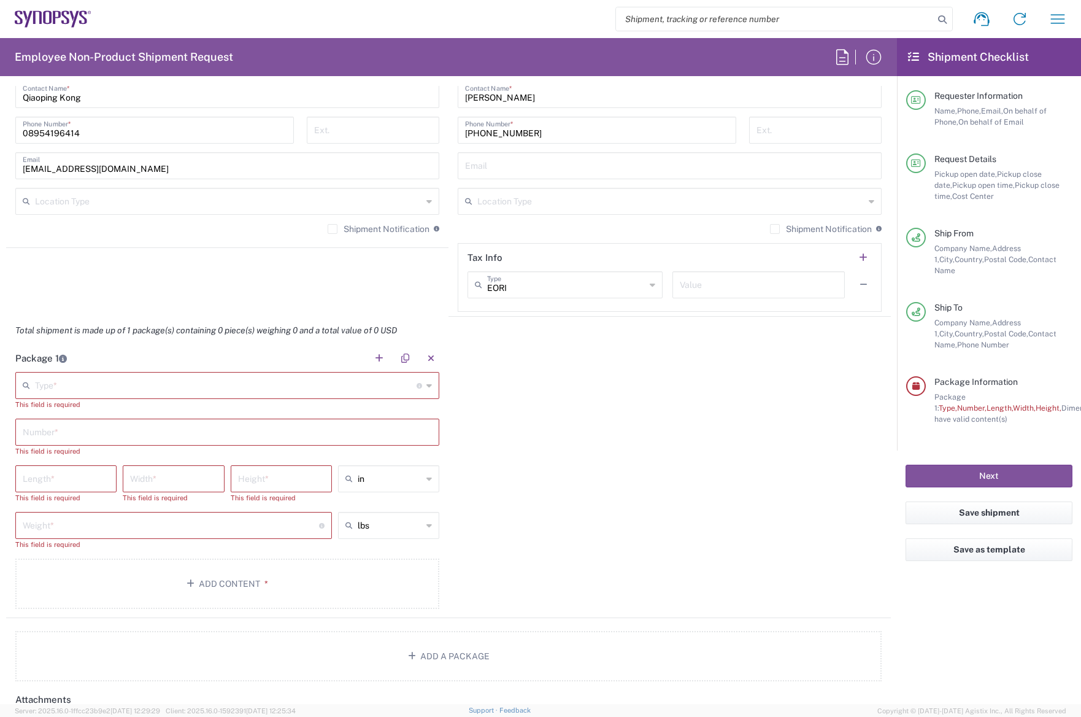
scroll to position [920, 0]
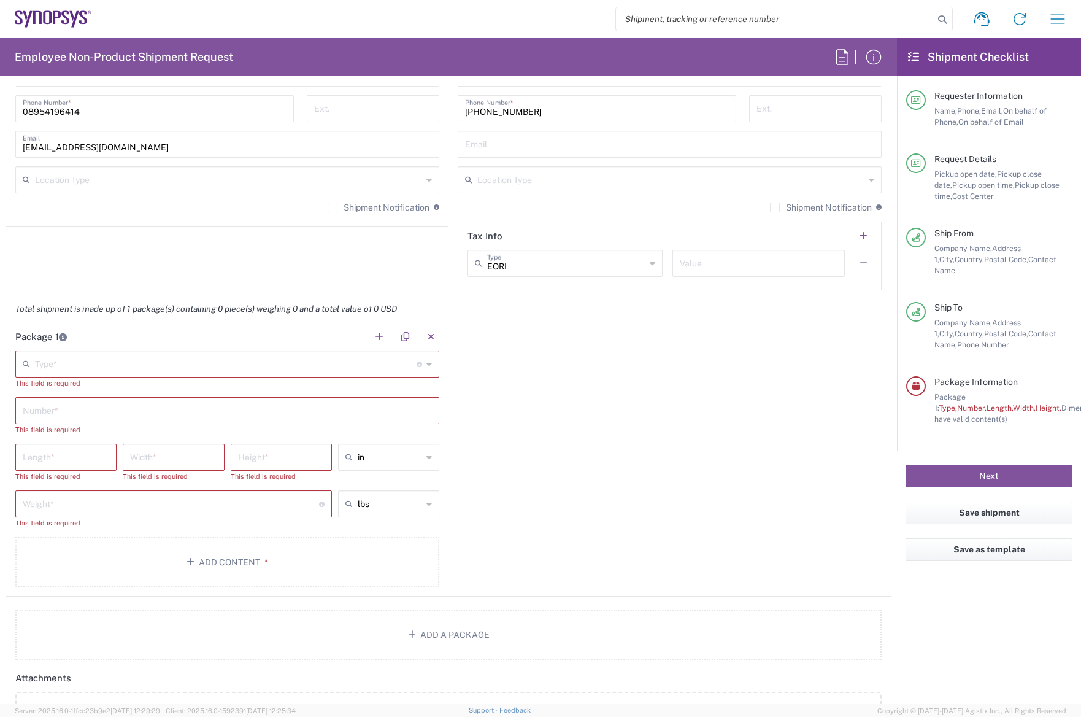
click at [85, 358] on input "text" at bounding box center [226, 362] width 382 height 21
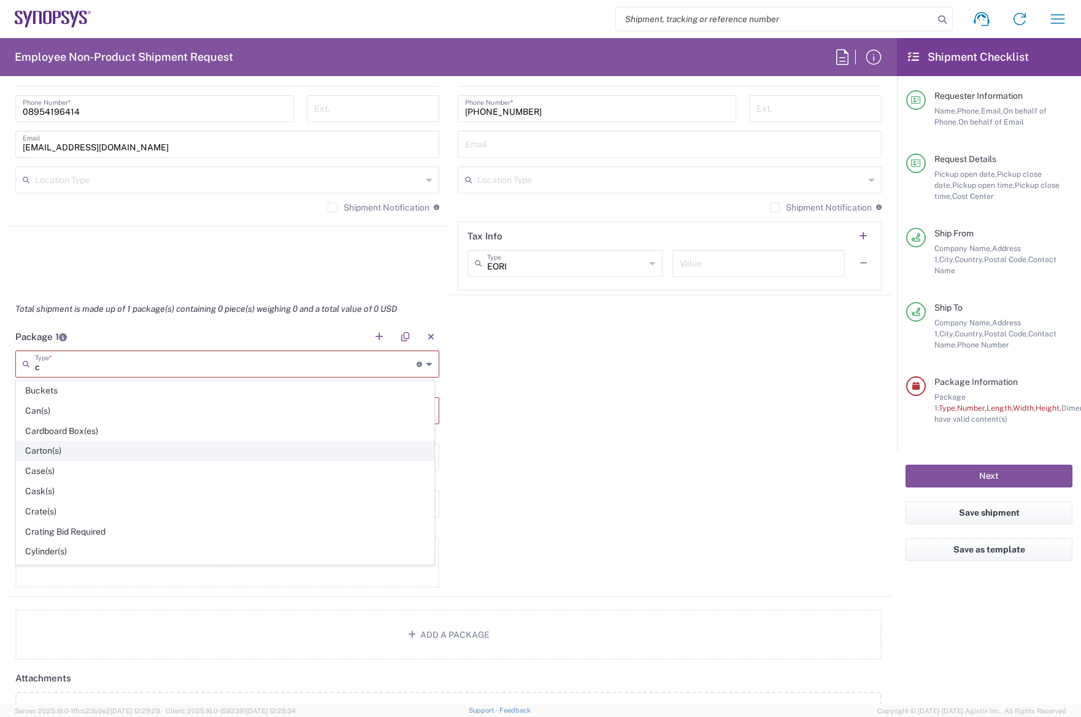
click at [87, 453] on span "Carton(s)" at bounding box center [225, 450] width 417 height 19
type input "Carton(s)"
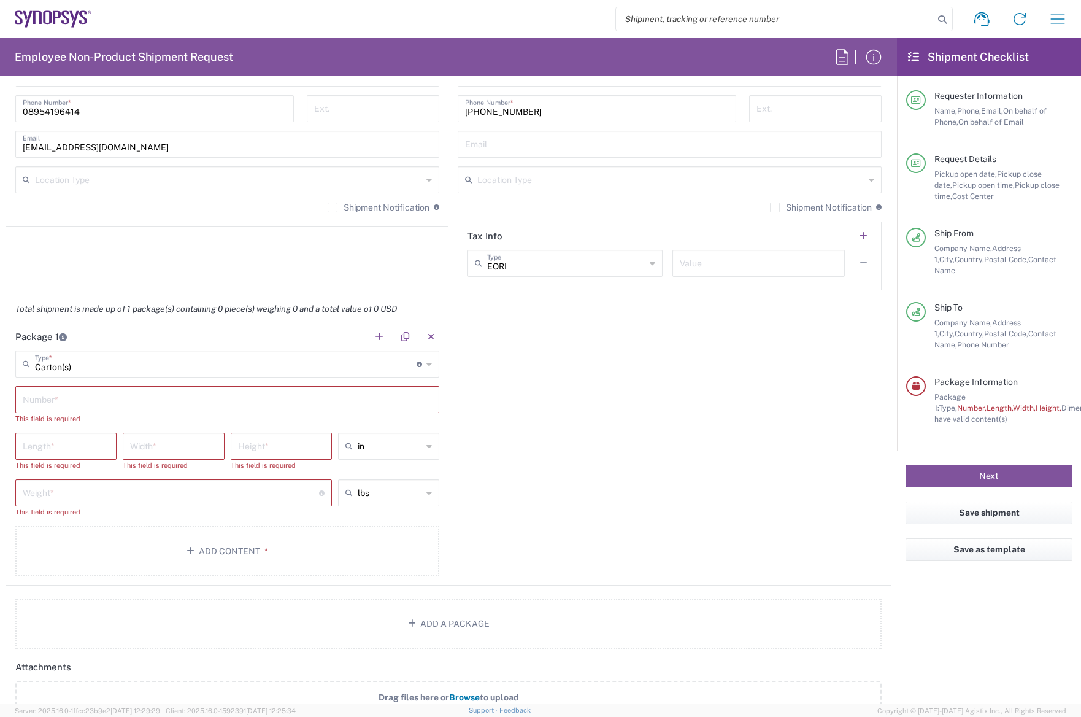
click at [102, 403] on input "text" at bounding box center [227, 398] width 409 height 21
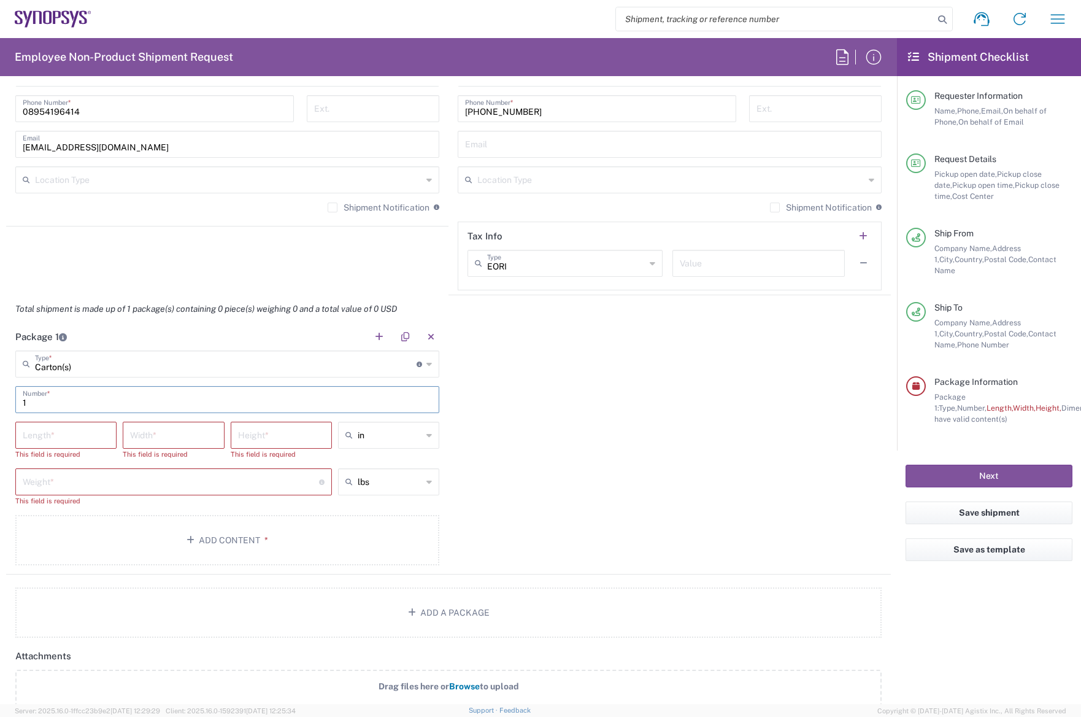
type input "1"
click at [78, 441] on input "number" at bounding box center [66, 433] width 87 height 21
type input "25"
type input "9"
type input "25"
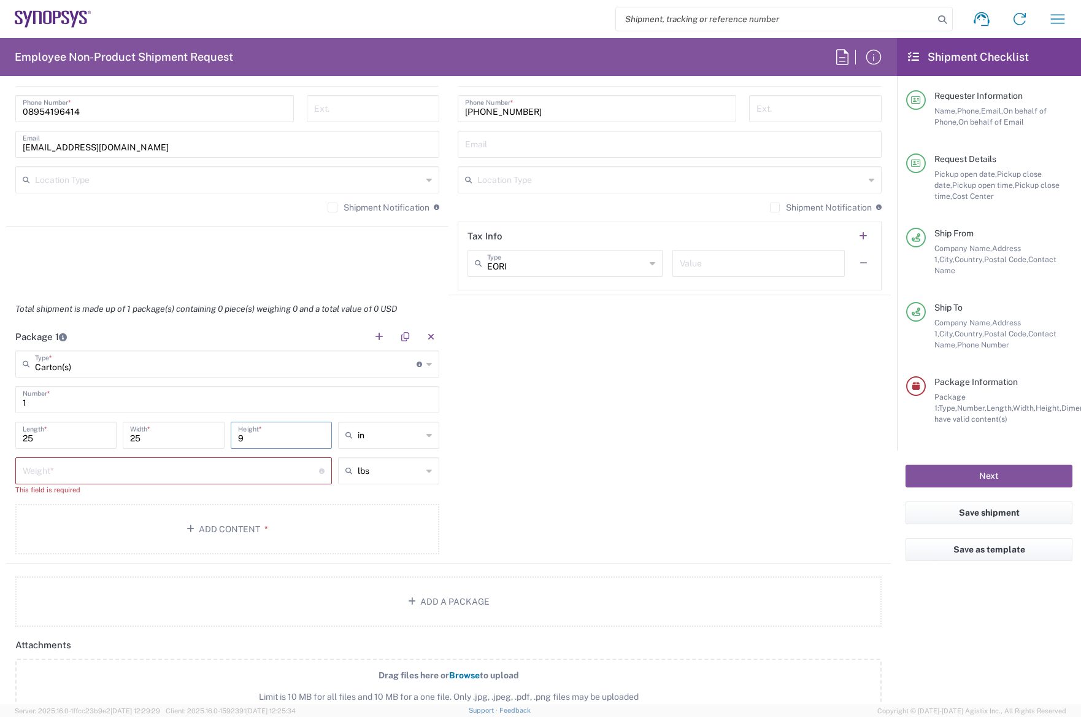
type input "9"
click at [426, 436] on icon at bounding box center [429, 435] width 6 height 20
click at [366, 488] on span "cm" at bounding box center [385, 481] width 98 height 19
type input "63.5"
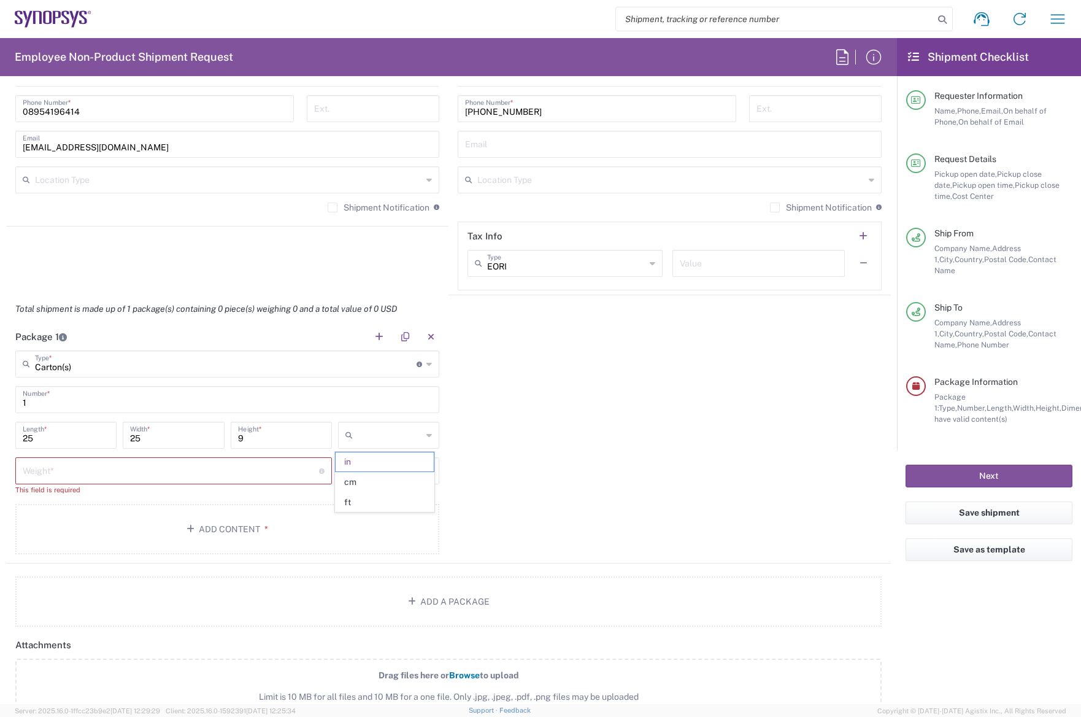
type input "22.86"
type input "cm"
drag, startPoint x: 60, startPoint y: 436, endPoint x: -64, endPoint y: 431, distance: 124.0
click at [0, 431] on html "Shipment request Shipment tracking Employee non-product shipment request My shi…" at bounding box center [540, 358] width 1081 height 717
type input "25"
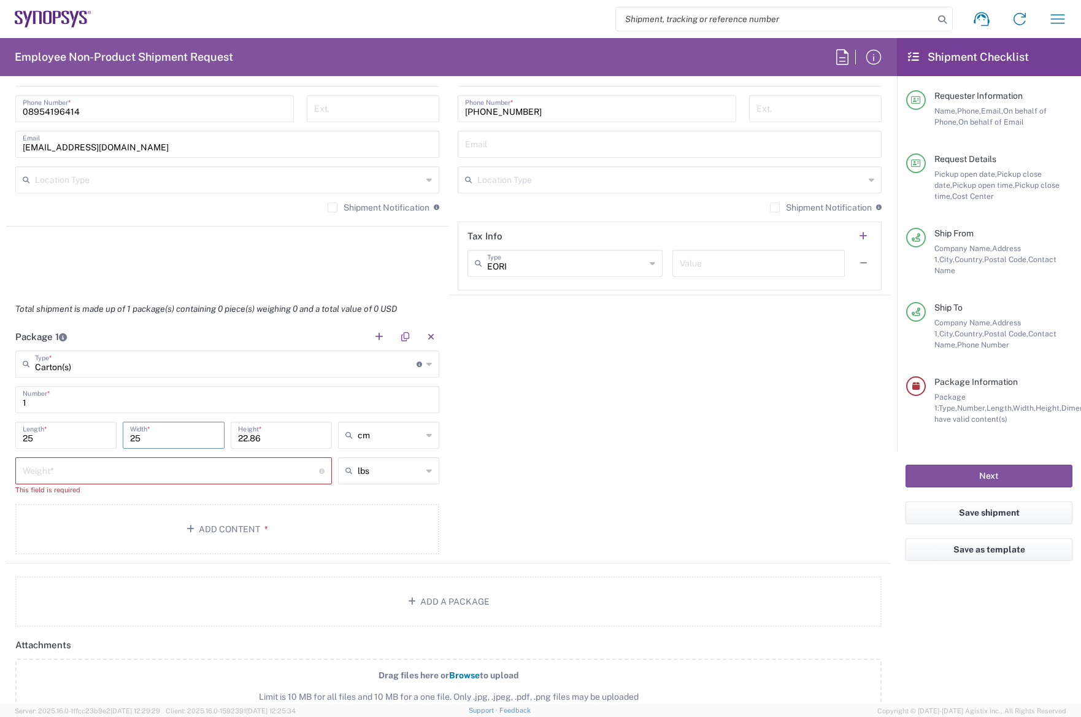
type input "25"
type input "9"
type input "cm"
click at [586, 405] on div "Package 1 Carton(s) Type * Material used to package goods Buckets Can(s) Cardbo…" at bounding box center [448, 443] width 885 height 241
click at [168, 468] on input "number" at bounding box center [171, 469] width 296 height 21
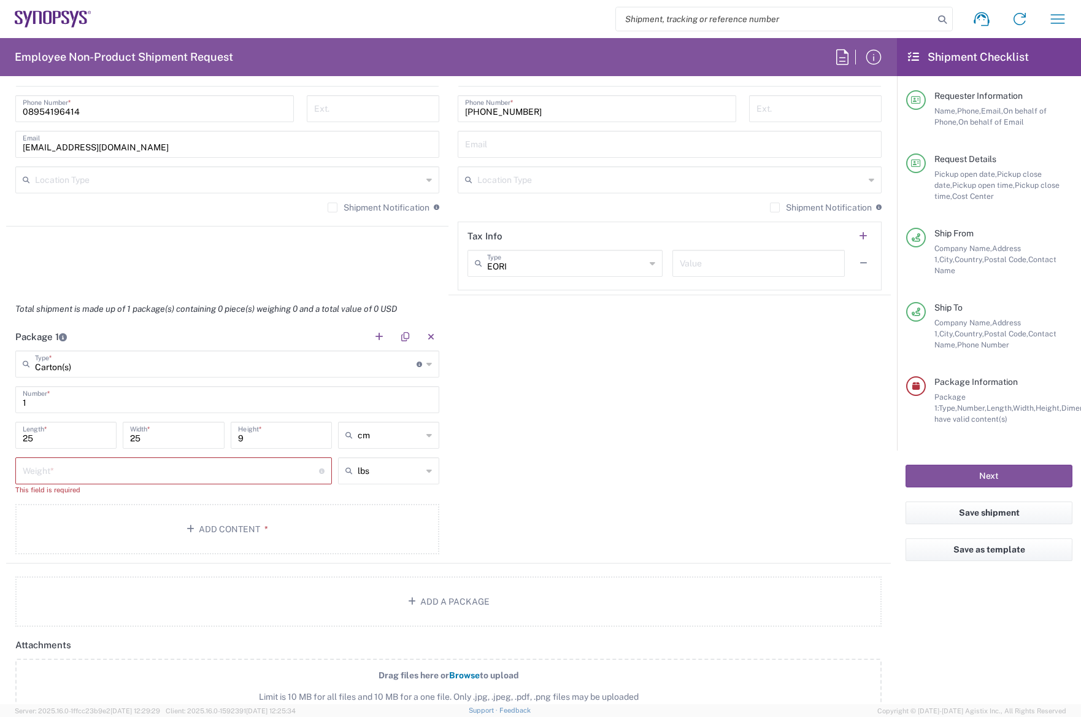
click at [426, 474] on icon at bounding box center [429, 471] width 6 height 20
click at [389, 512] on span "kgs" at bounding box center [385, 517] width 98 height 19
type input "kgs"
click at [217, 474] on input "number" at bounding box center [171, 469] width 296 height 21
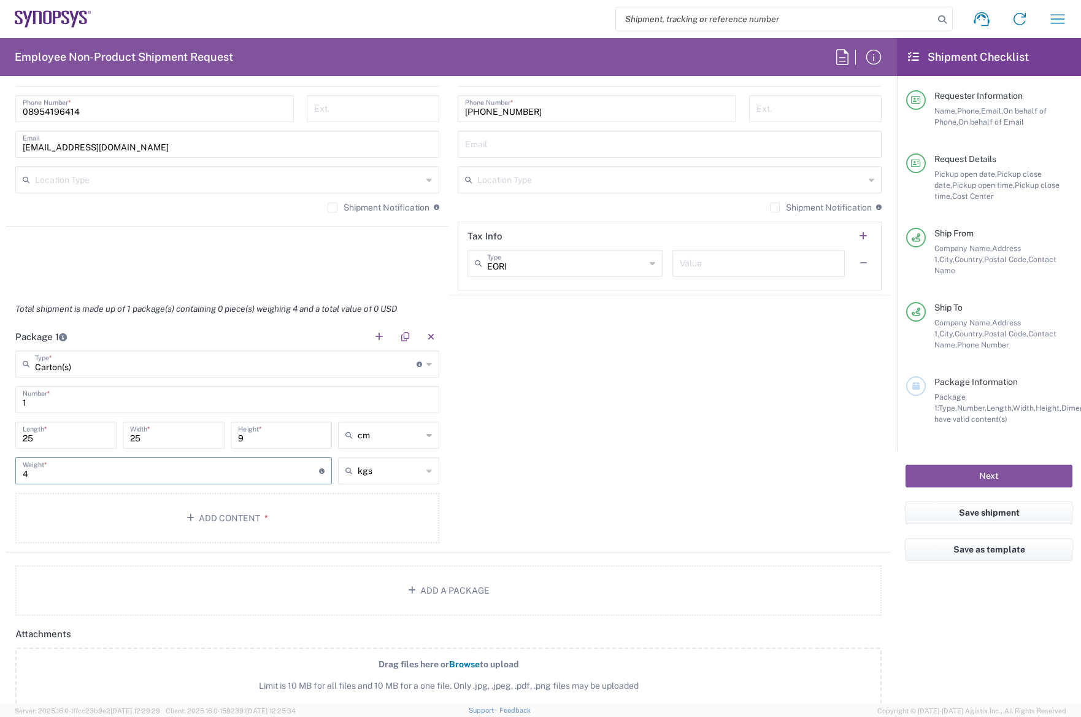
type input "4"
click at [486, 454] on div "Package 1 Carton(s) Type * Material used to package goods Buckets Can(s) Cardbo…" at bounding box center [448, 437] width 885 height 229
click at [287, 515] on button "Add Content *" at bounding box center [227, 518] width 424 height 50
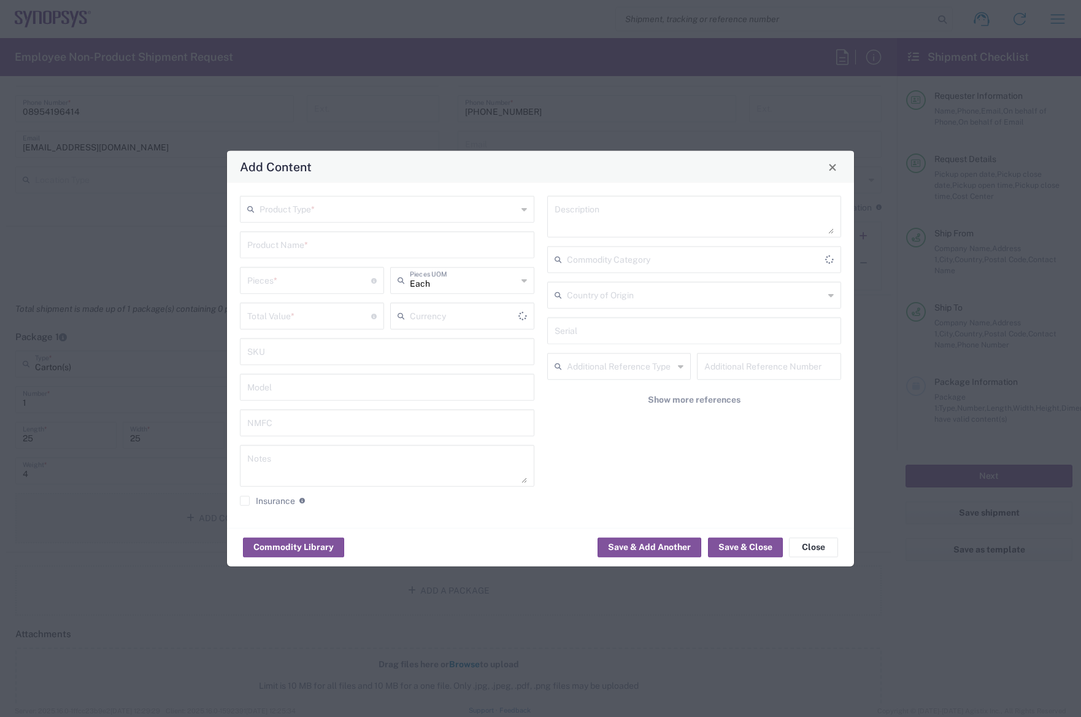
type input "US Dollar"
click at [382, 209] on input "text" at bounding box center [389, 208] width 258 height 21
click at [337, 252] on span "General Commodity" at bounding box center [387, 256] width 292 height 19
type input "General Commodity"
click at [380, 250] on input "text" at bounding box center [387, 243] width 280 height 21
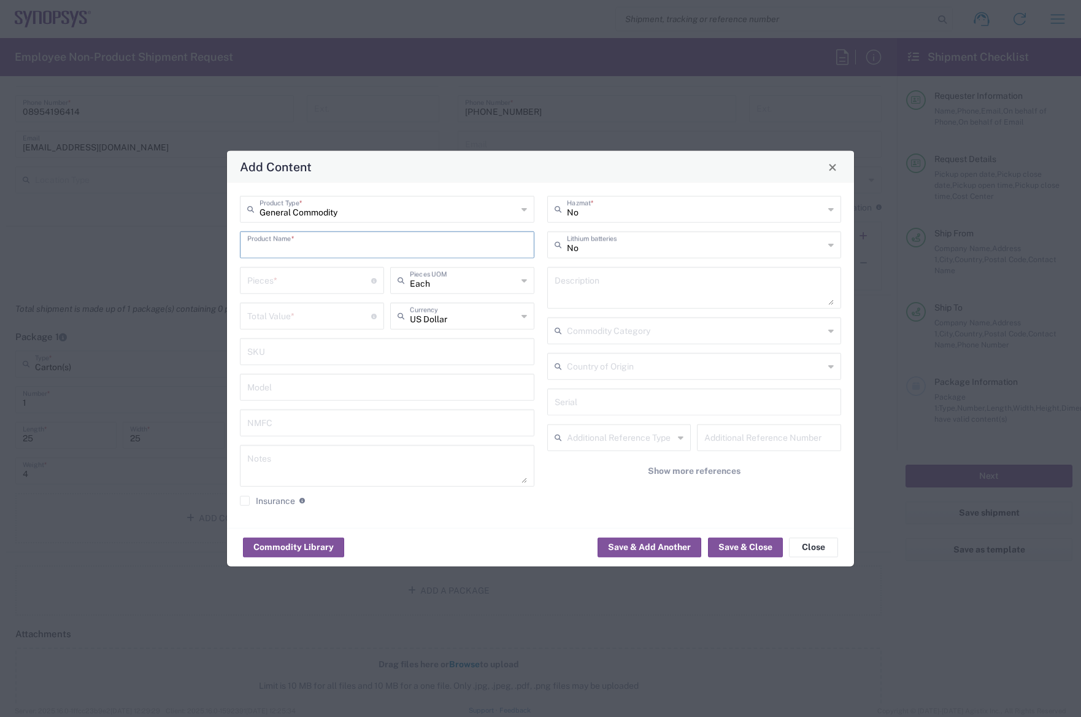
type input "b"
type input "Büroartikel"
click at [302, 279] on input "number" at bounding box center [309, 279] width 124 height 21
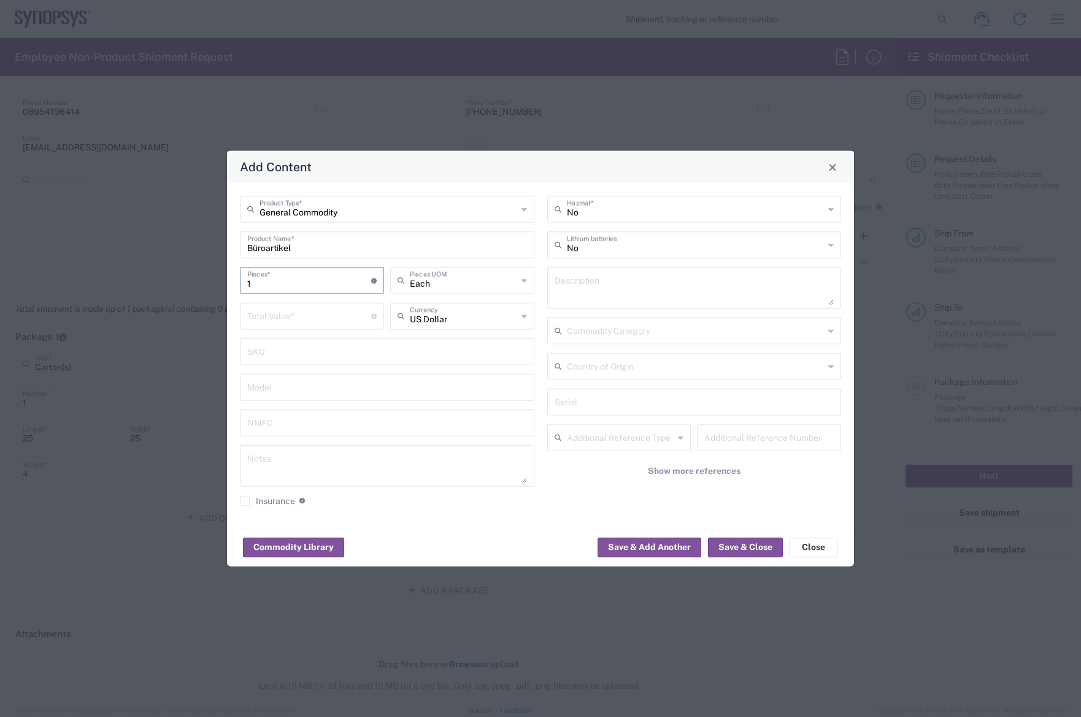
drag, startPoint x: 284, startPoint y: 281, endPoint x: 209, endPoint y: 278, distance: 75.5
click at [209, 278] on div "Add Content General Commodity Product Type * Büroartikel Product Name * 1 Piece…" at bounding box center [540, 358] width 1081 height 717
type input "1"
click at [525, 279] on icon at bounding box center [525, 281] width 6 height 20
click at [460, 406] on span "Carton" at bounding box center [462, 407] width 142 height 19
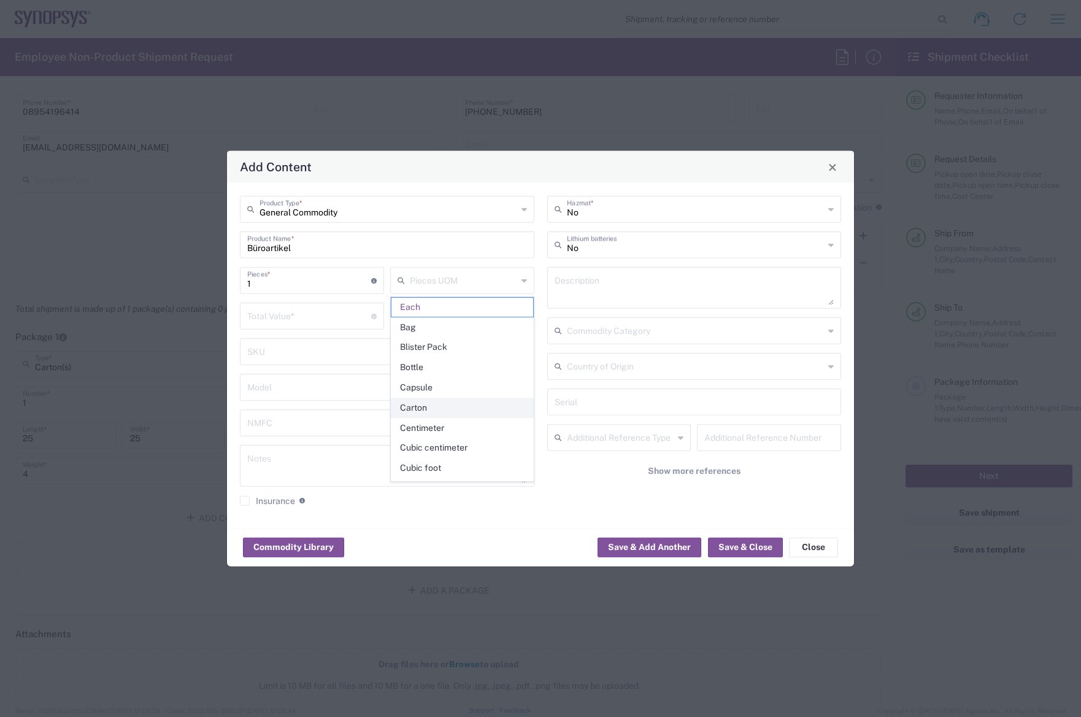
type input "Carton"
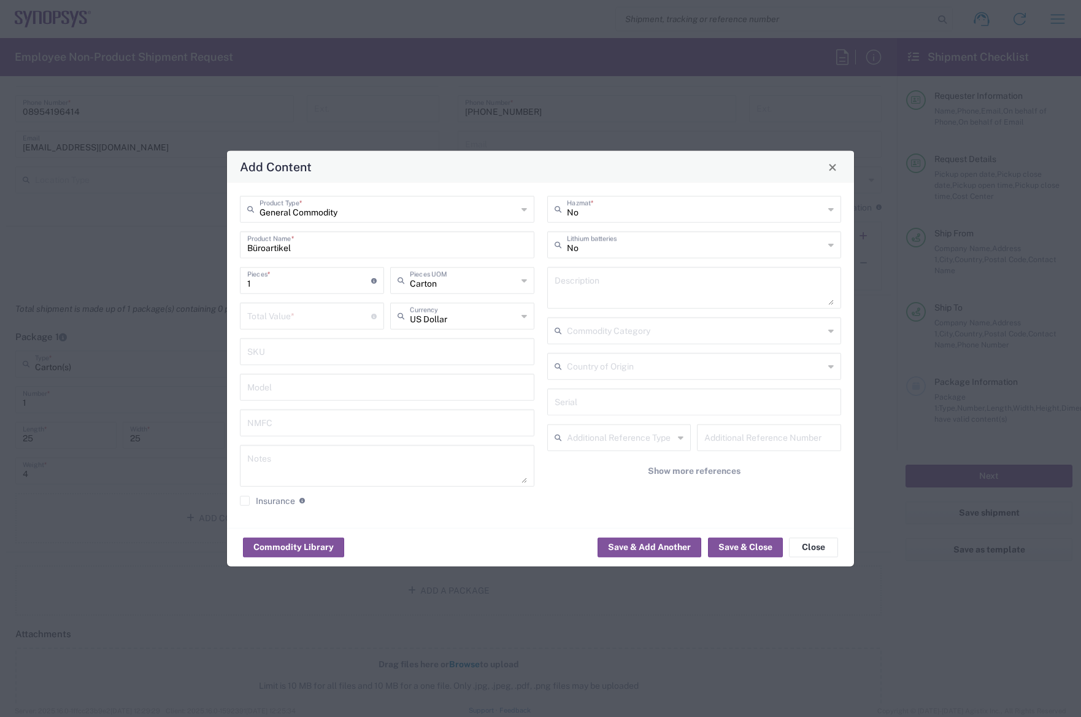
click at [307, 288] on input "1" at bounding box center [309, 279] width 124 height 21
drag, startPoint x: 288, startPoint y: 289, endPoint x: 242, endPoint y: 283, distance: 46.3
click at [242, 283] on div "1 Pieces * Number of pieces inside all the packages" at bounding box center [312, 280] width 144 height 27
type input "20"
click at [333, 317] on input "number" at bounding box center [309, 314] width 124 height 21
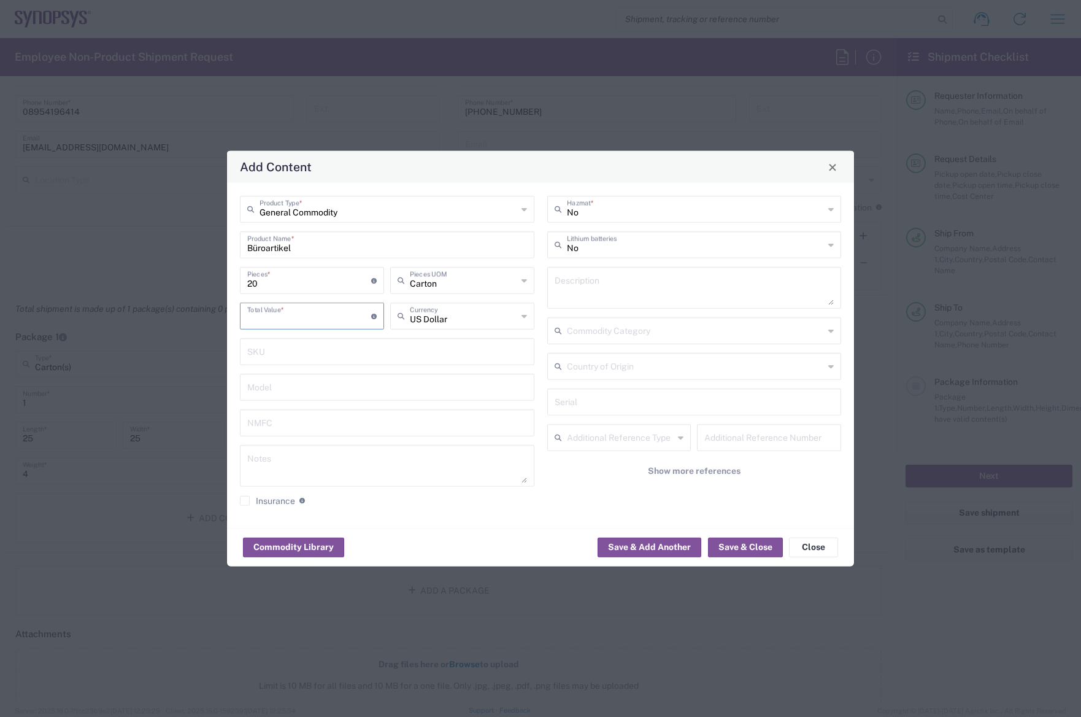
click at [528, 317] on div "US Dollar Currency" at bounding box center [462, 315] width 144 height 27
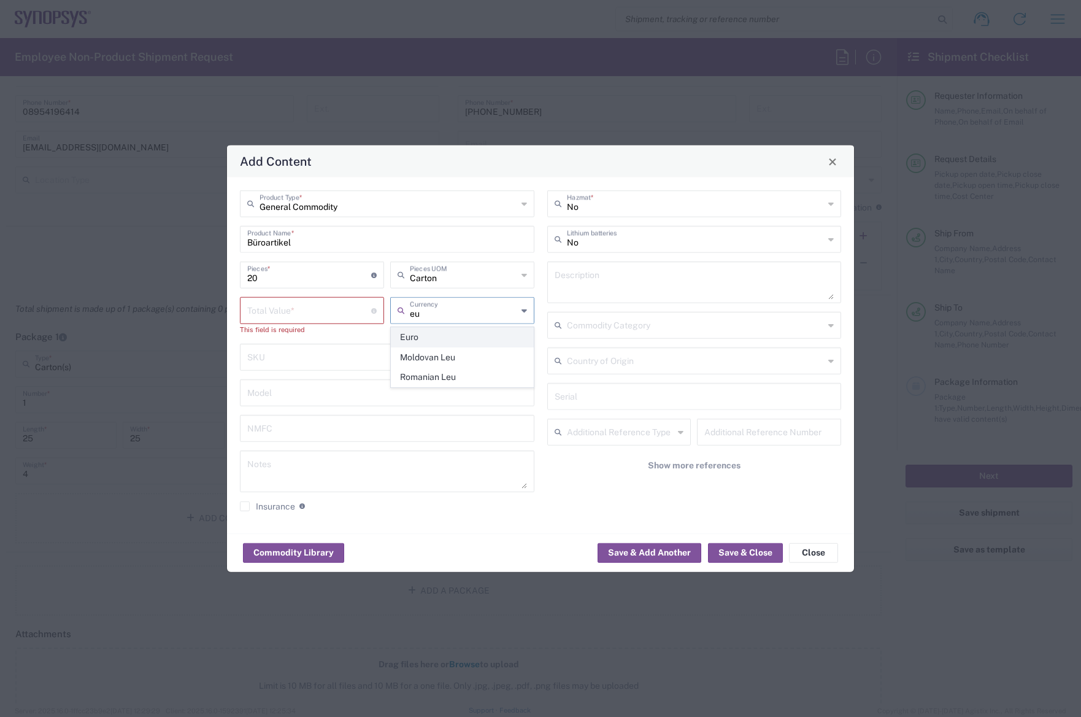
click at [458, 336] on span "Euro" at bounding box center [462, 337] width 142 height 19
type input "Euro"
click at [320, 312] on input "number" at bounding box center [309, 309] width 124 height 21
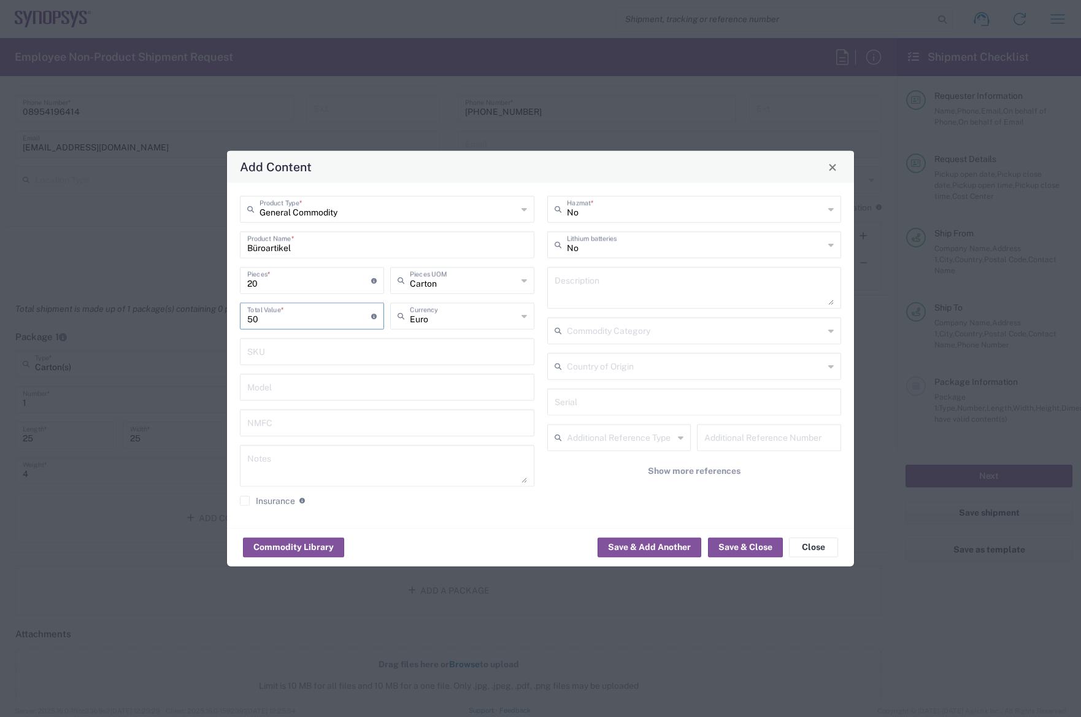
type input "50"
click at [347, 355] on input "text" at bounding box center [387, 350] width 280 height 21
click at [753, 548] on button "Save & Close" at bounding box center [745, 547] width 75 height 20
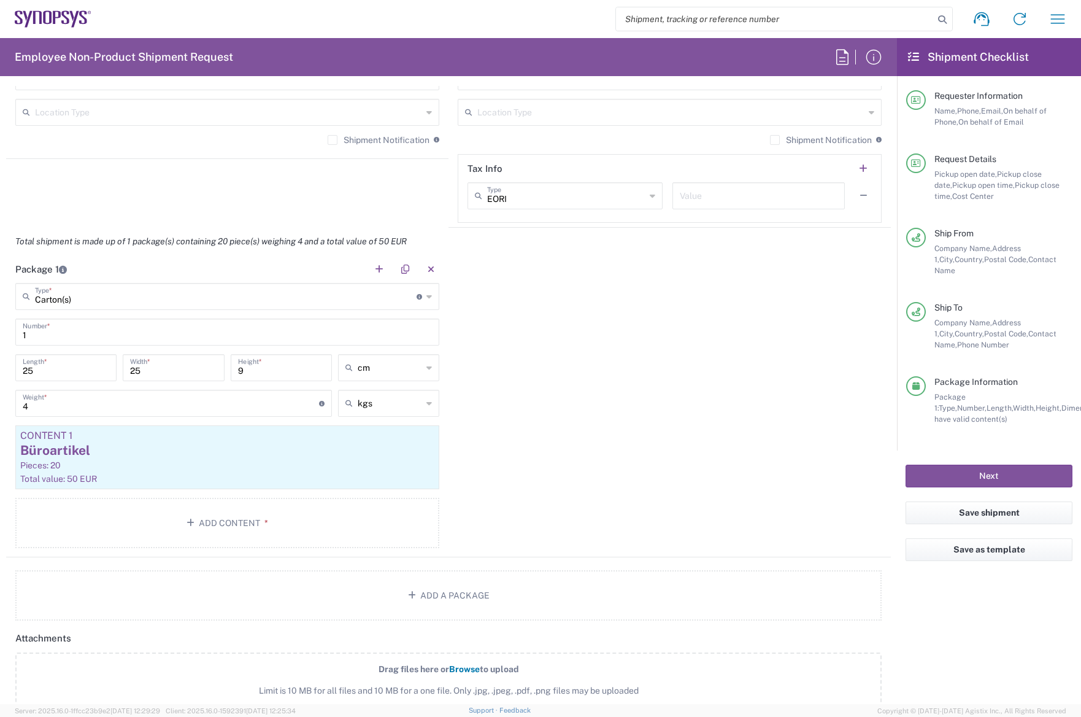
scroll to position [982, 0]
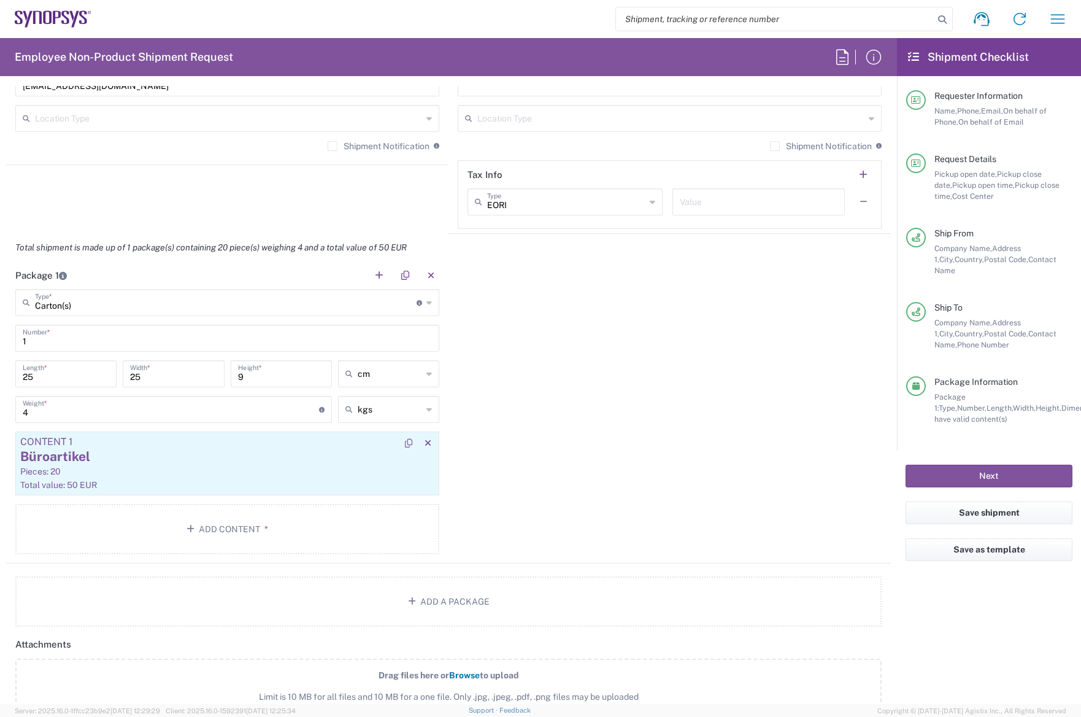
click at [207, 463] on div "Büroartikel" at bounding box center [227, 456] width 414 height 18
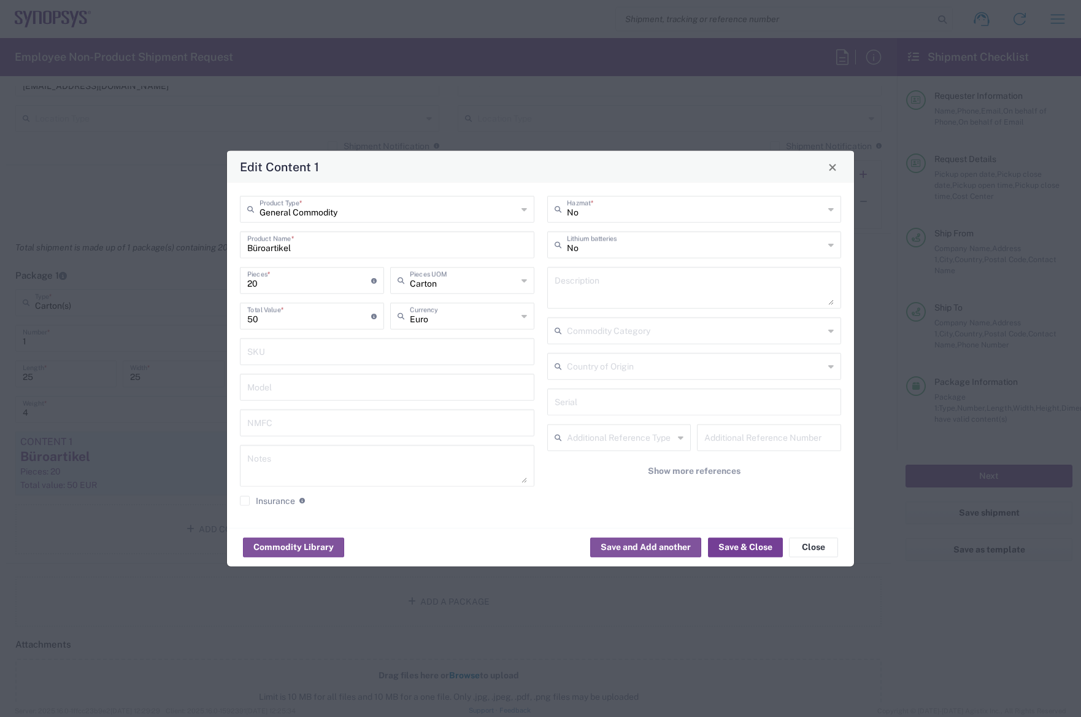
click at [750, 547] on button "Save & Close" at bounding box center [745, 547] width 75 height 20
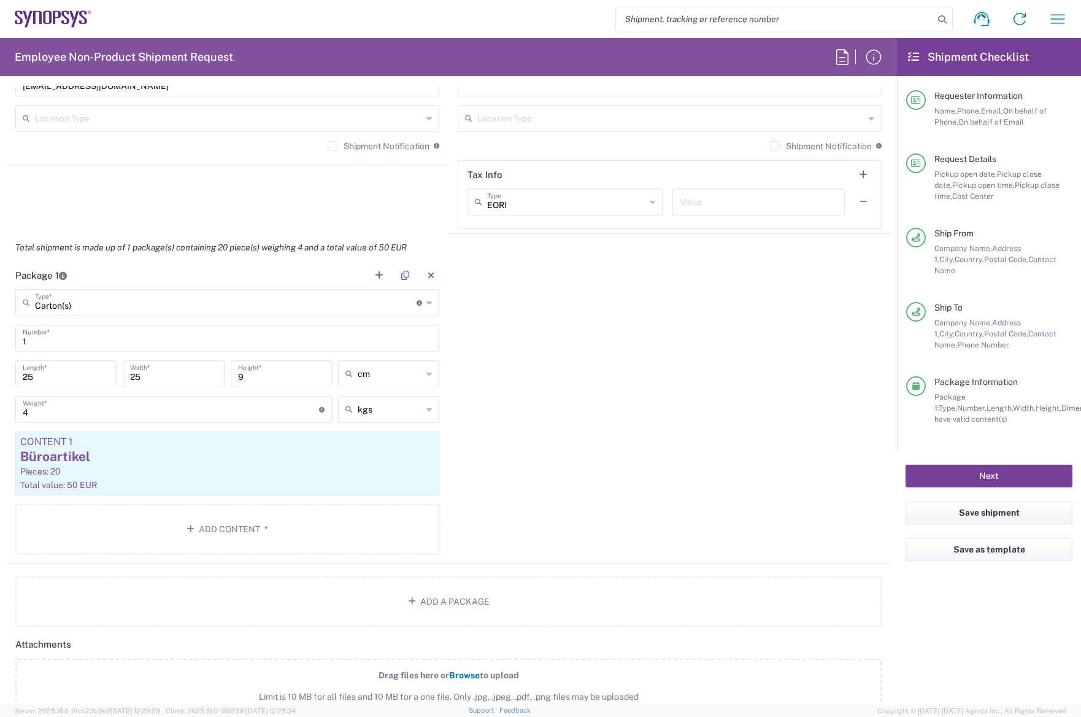
click at [1015, 464] on button "Next" at bounding box center [989, 475] width 167 height 23
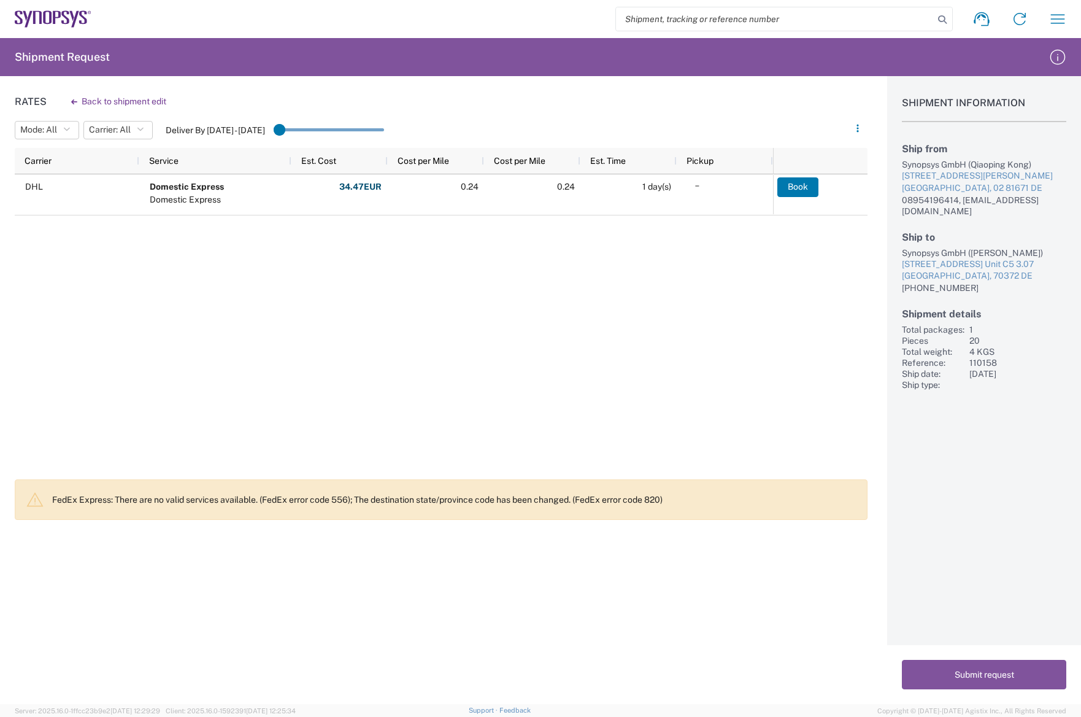
click at [391, 318] on div "DHL Domestic Express Domestic Express 34.47 EUR Fuel Charge: 8.15 USD Total: 34…" at bounding box center [394, 323] width 758 height 298
click at [985, 680] on button "Submit request" at bounding box center [984, 674] width 164 height 29
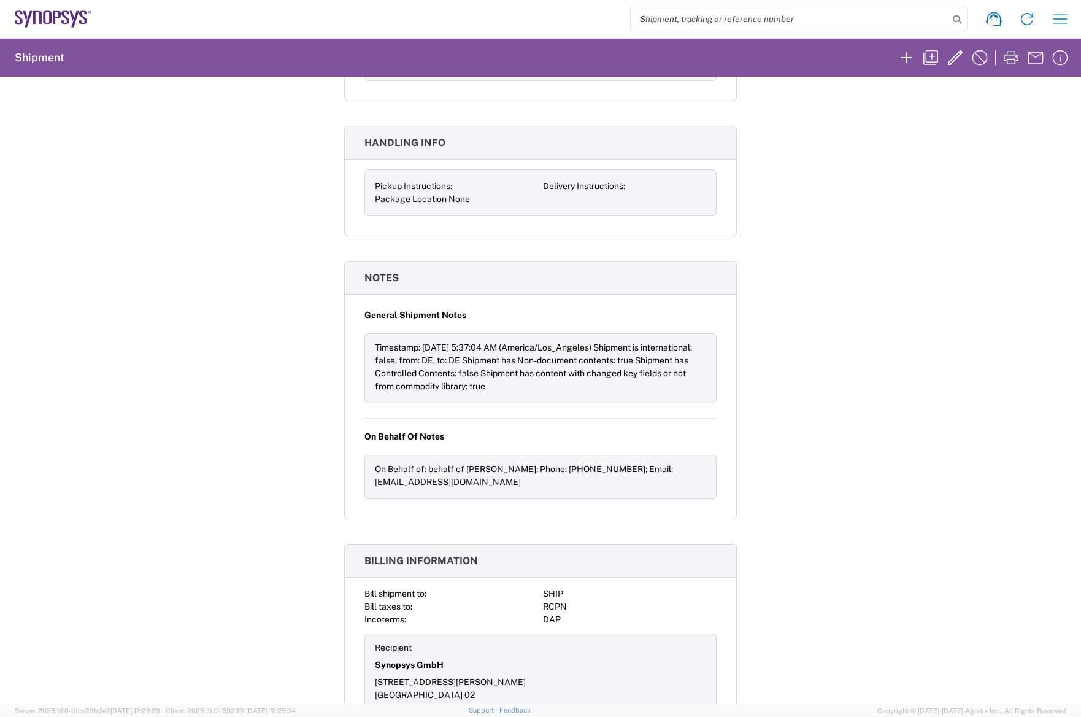
scroll to position [906, 0]
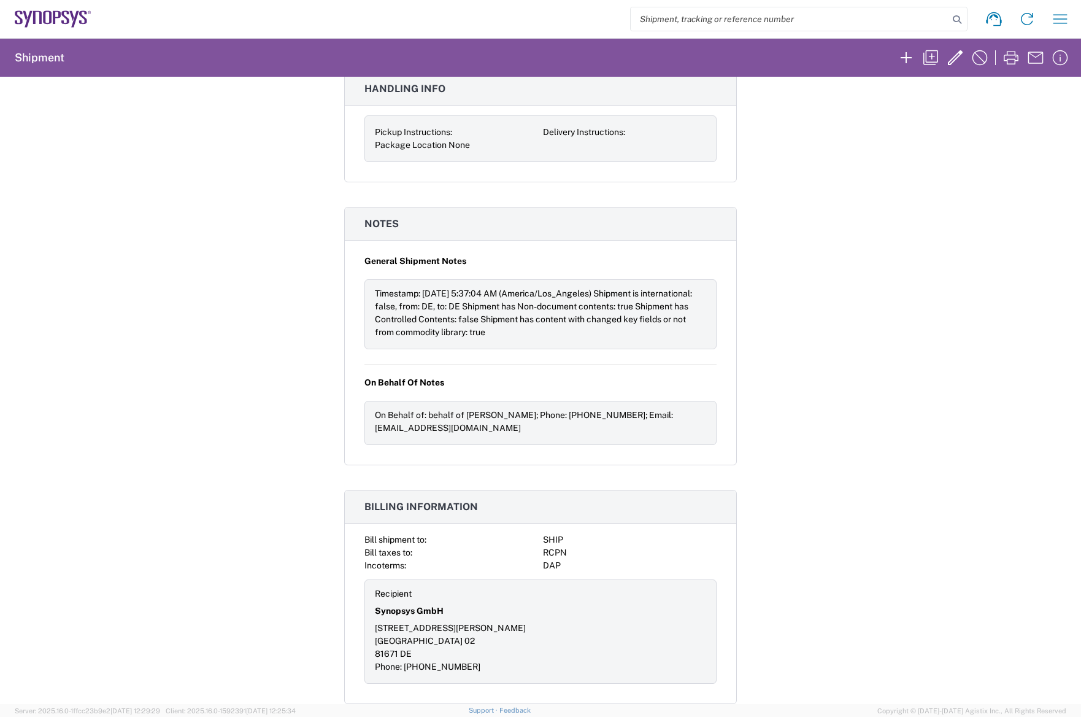
click at [877, 468] on div "Shipment 56495677 Google Maps Request details Pickup time: [DATE] 08:30:00 - 16…" at bounding box center [540, 390] width 1081 height 627
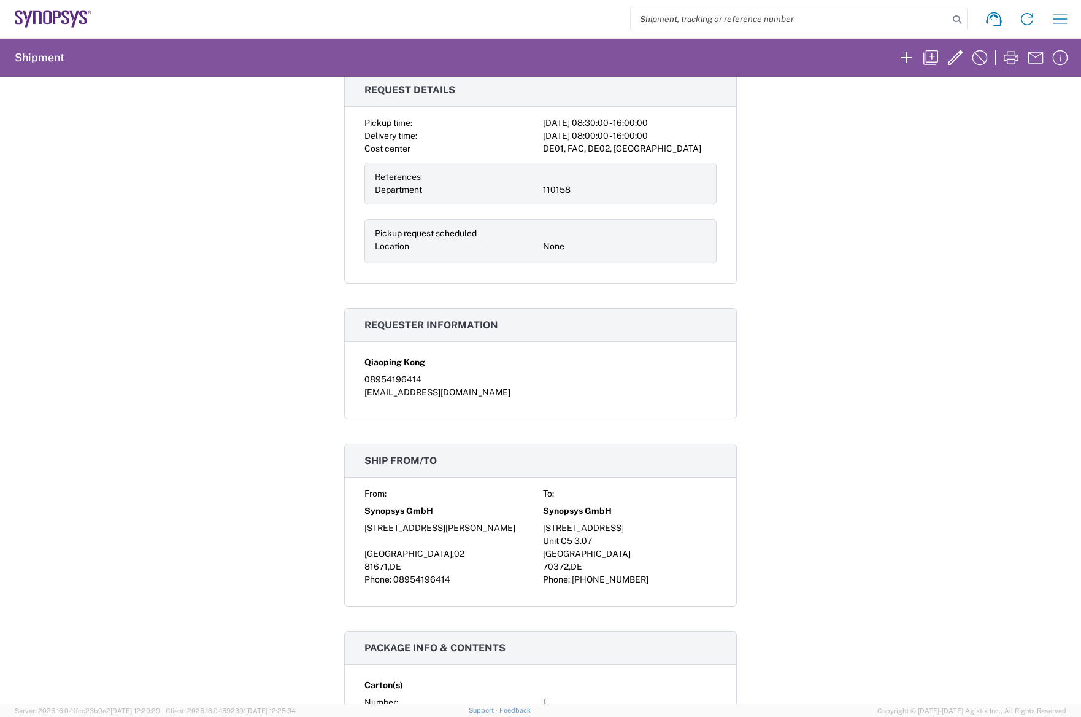
scroll to position [0, 0]
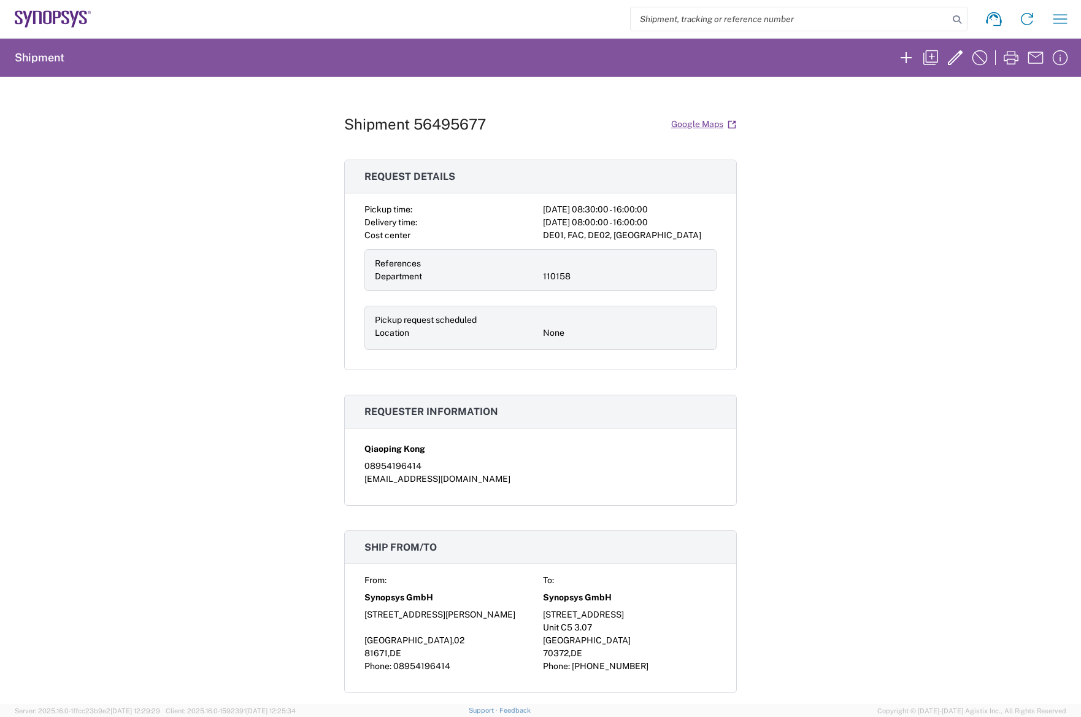
click at [888, 385] on div "Shipment 56495677 Google Maps Request details Pickup time: [DATE] 08:30:00 - 16…" at bounding box center [540, 390] width 1081 height 627
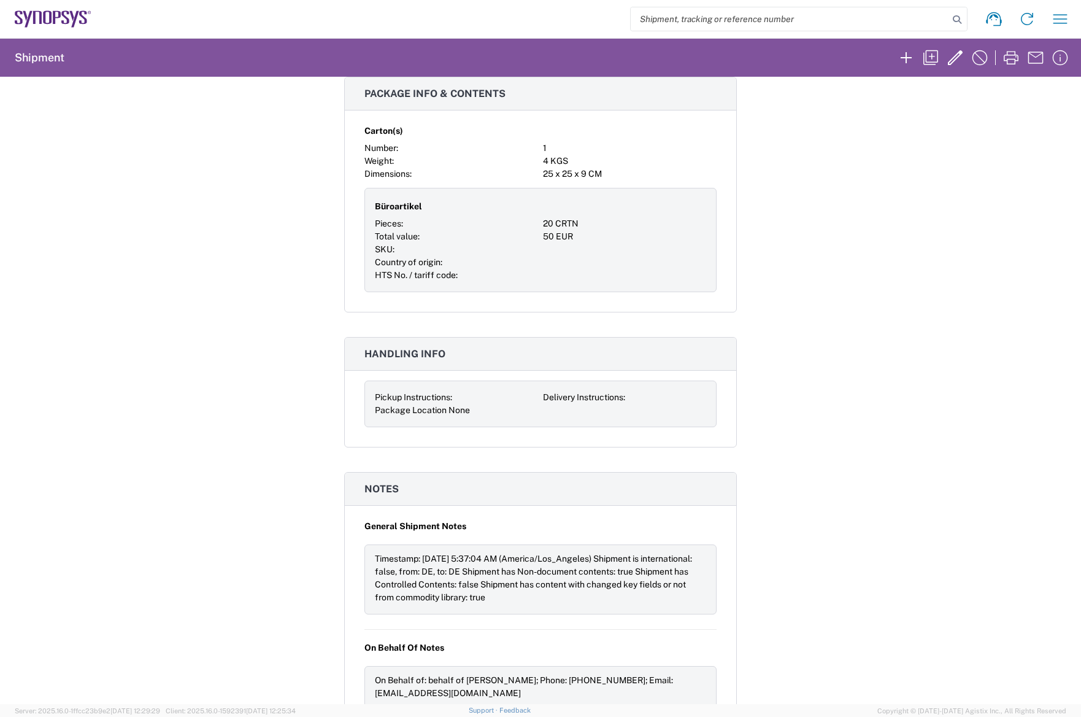
scroll to position [736, 0]
